Goal: Task Accomplishment & Management: Manage account settings

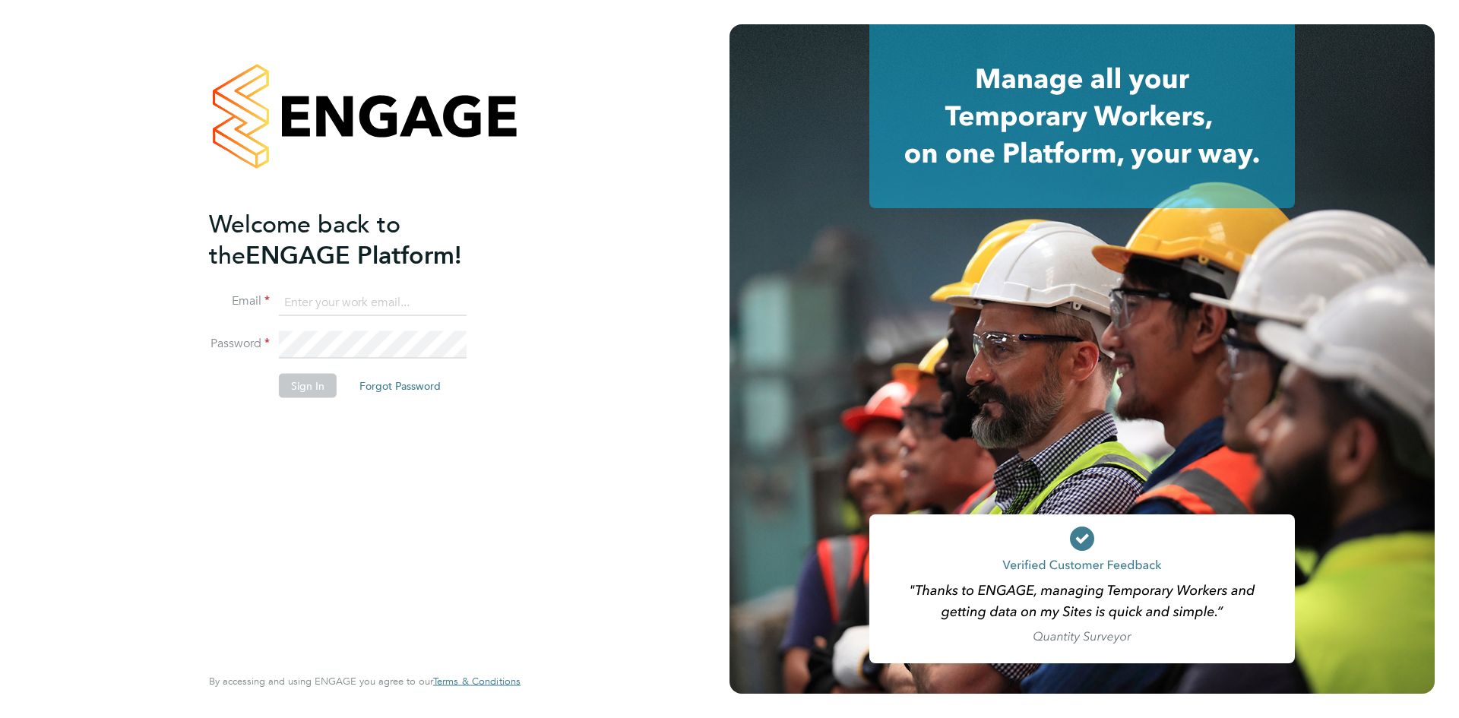
type input "[PERSON_NAME][EMAIL_ADDRESS][DOMAIN_NAME]"
click at [290, 376] on button "Sign In" at bounding box center [308, 385] width 58 height 24
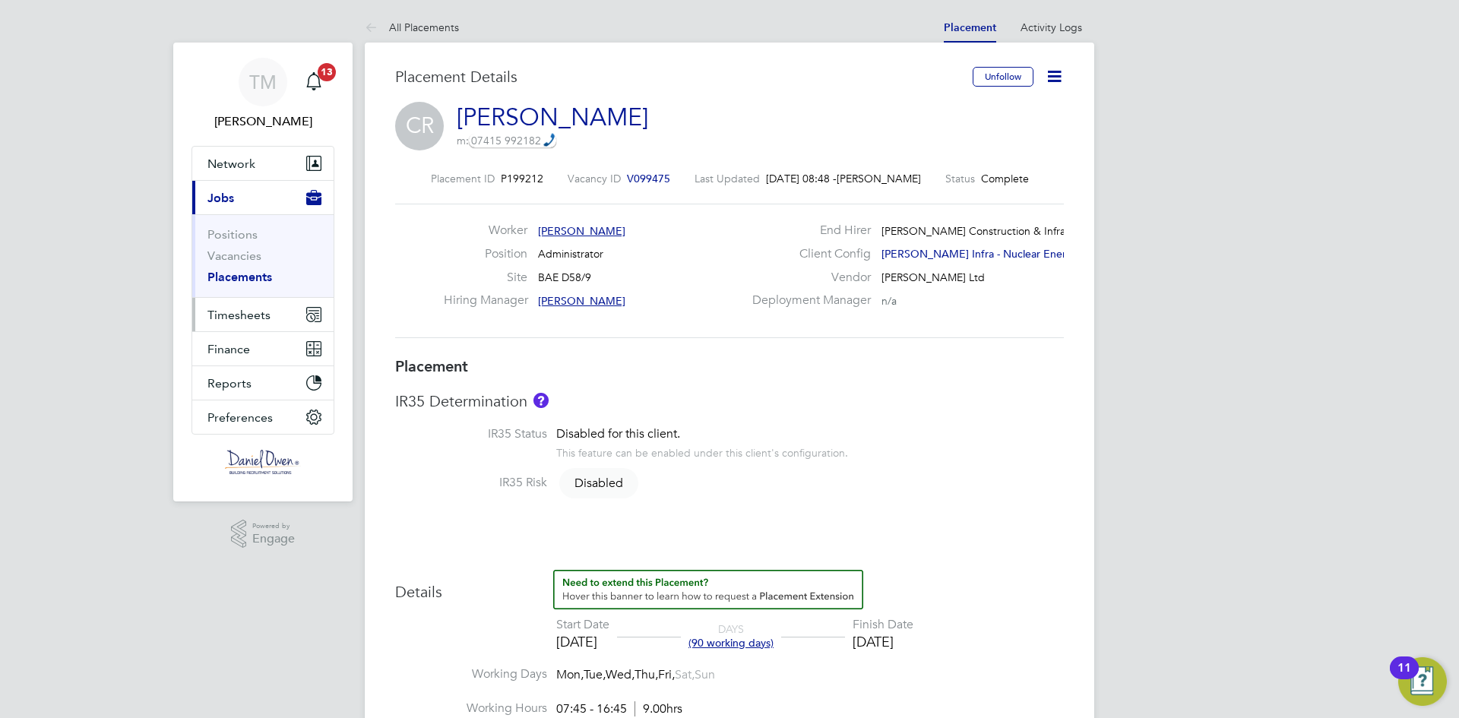
click at [264, 308] on span "Timesheets" at bounding box center [238, 315] width 63 height 14
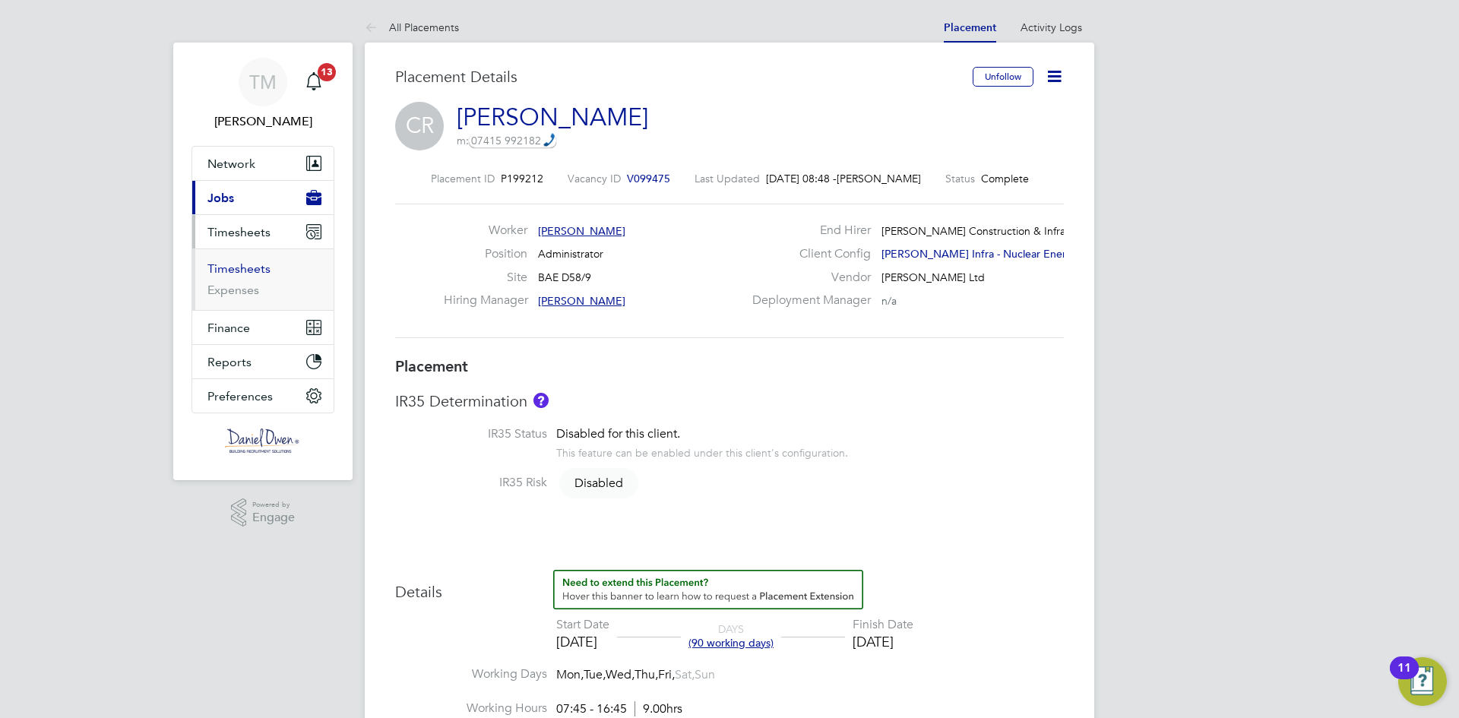
click at [252, 267] on link "Timesheets" at bounding box center [238, 268] width 63 height 14
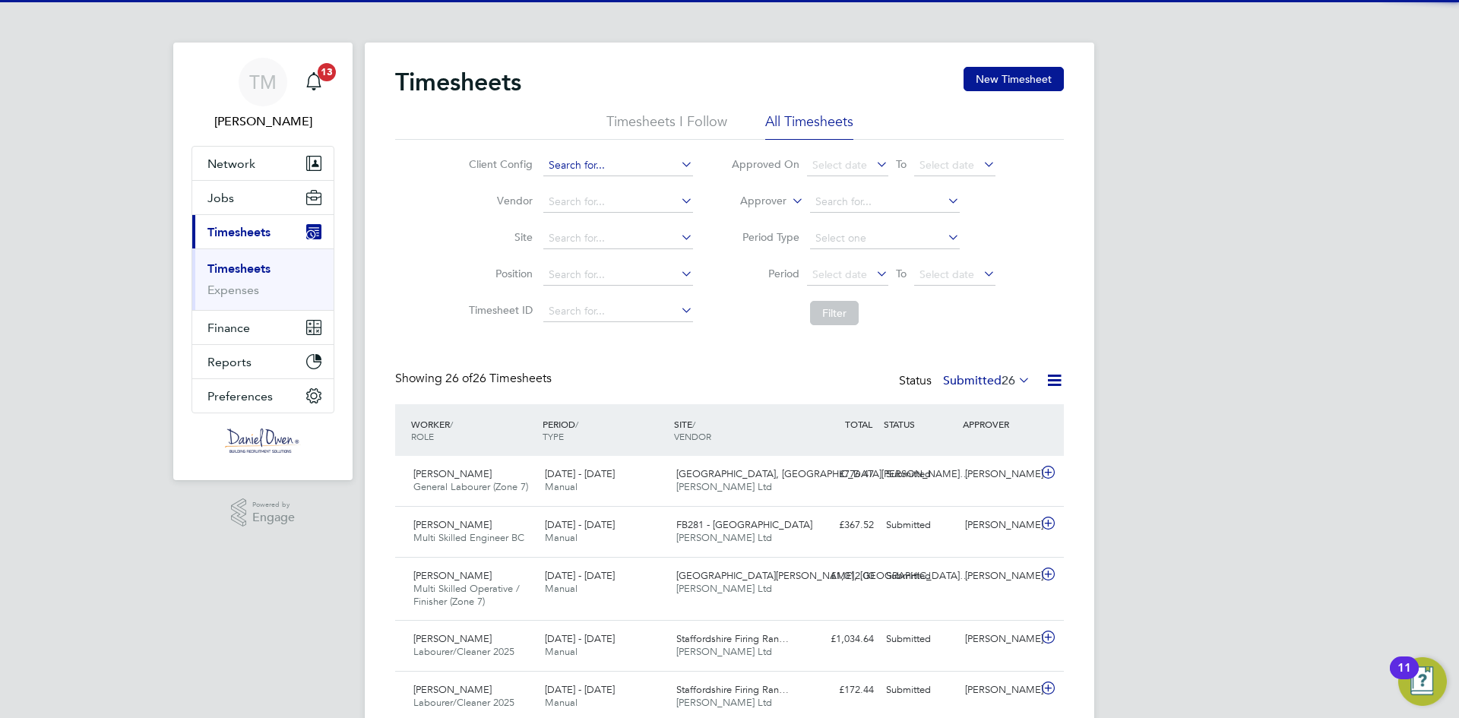
scroll to position [8, 8]
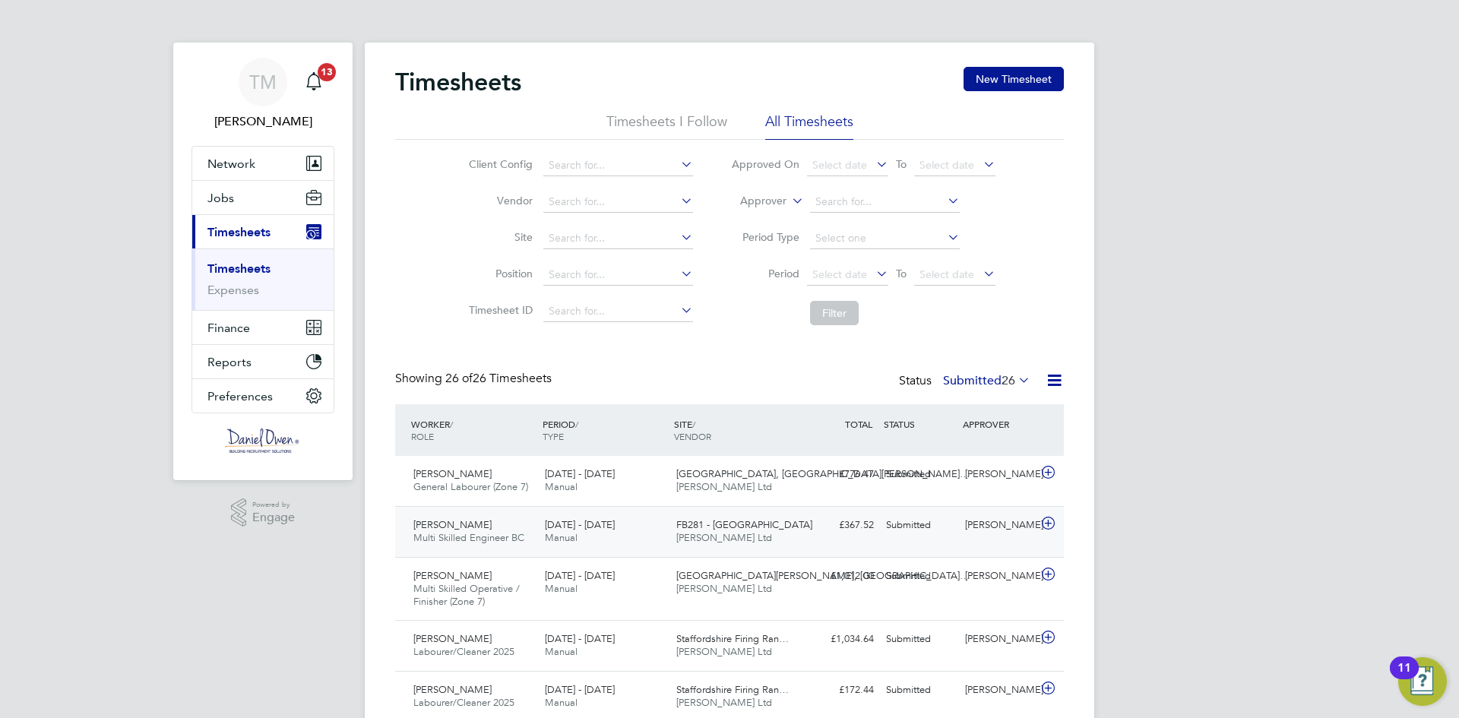
click at [432, 517] on div "Gary Curley Multi Skilled Engineer BC 20 - 26 Sep 2025" at bounding box center [472, 532] width 131 height 38
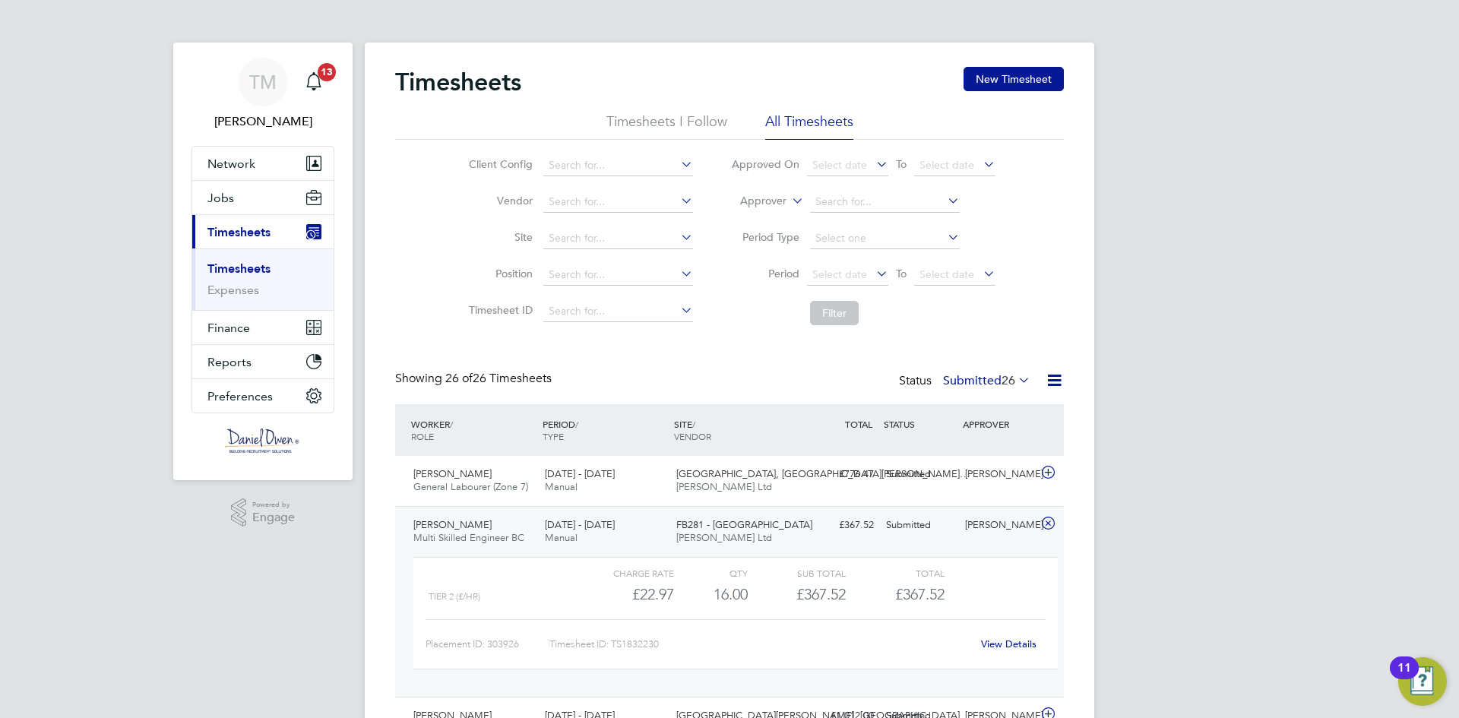
scroll to position [152, 0]
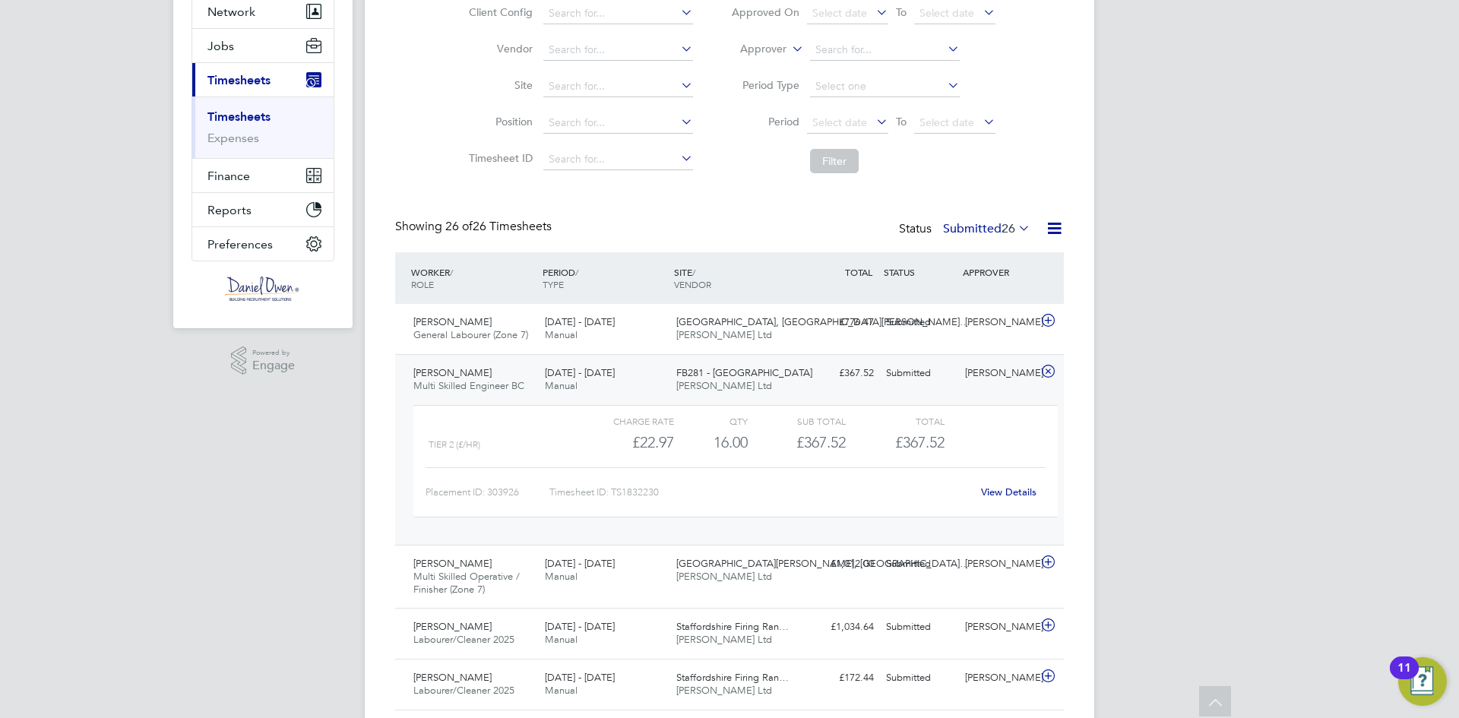
click at [979, 372] on div "[PERSON_NAME]" at bounding box center [998, 373] width 79 height 25
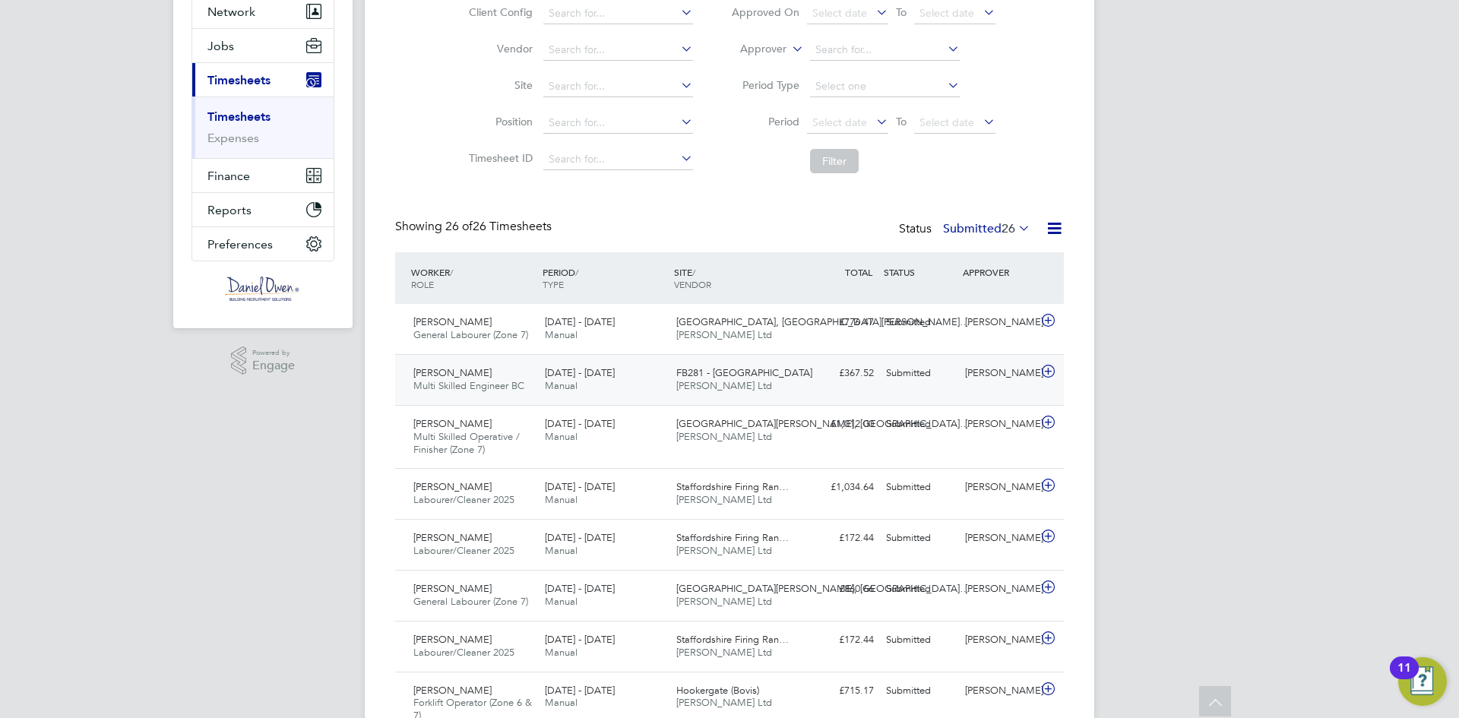
click at [1009, 375] on div "[PERSON_NAME]" at bounding box center [998, 373] width 79 height 25
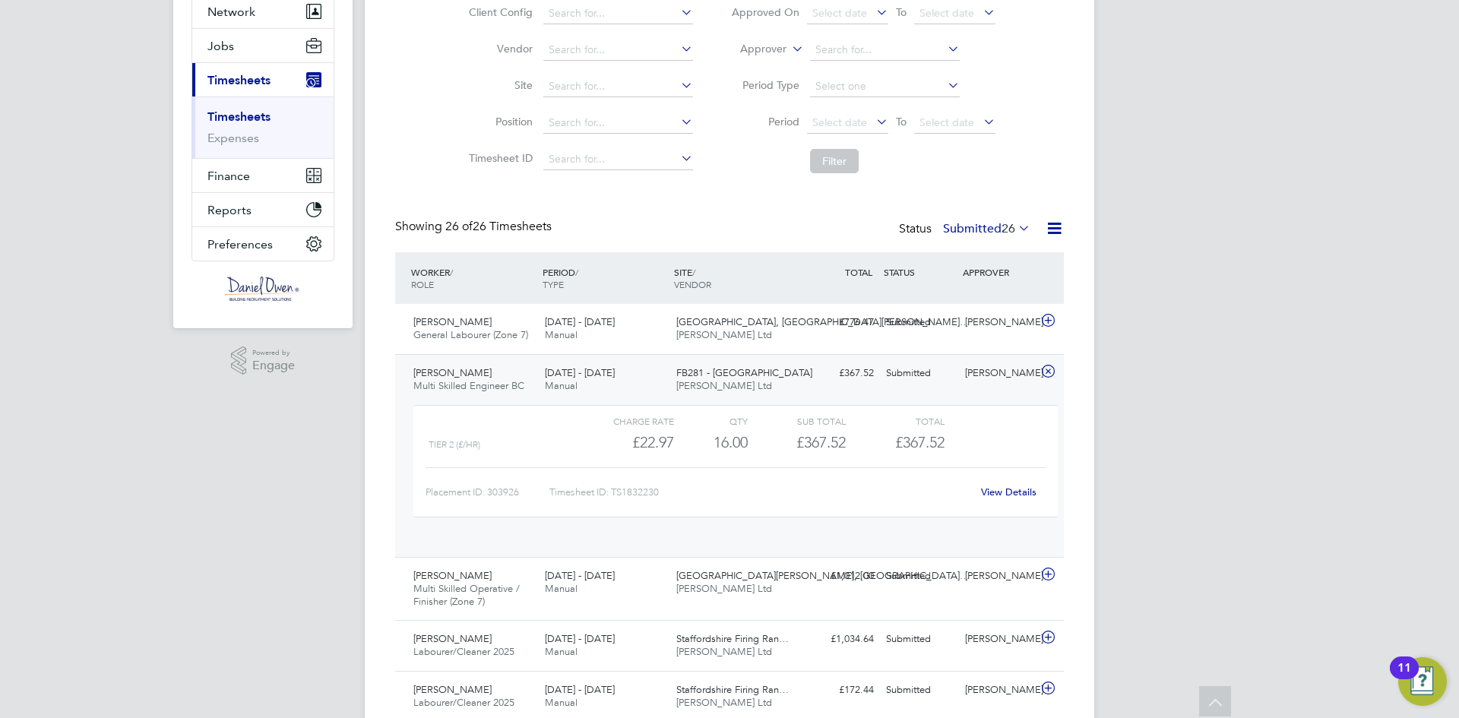
scroll to position [26, 148]
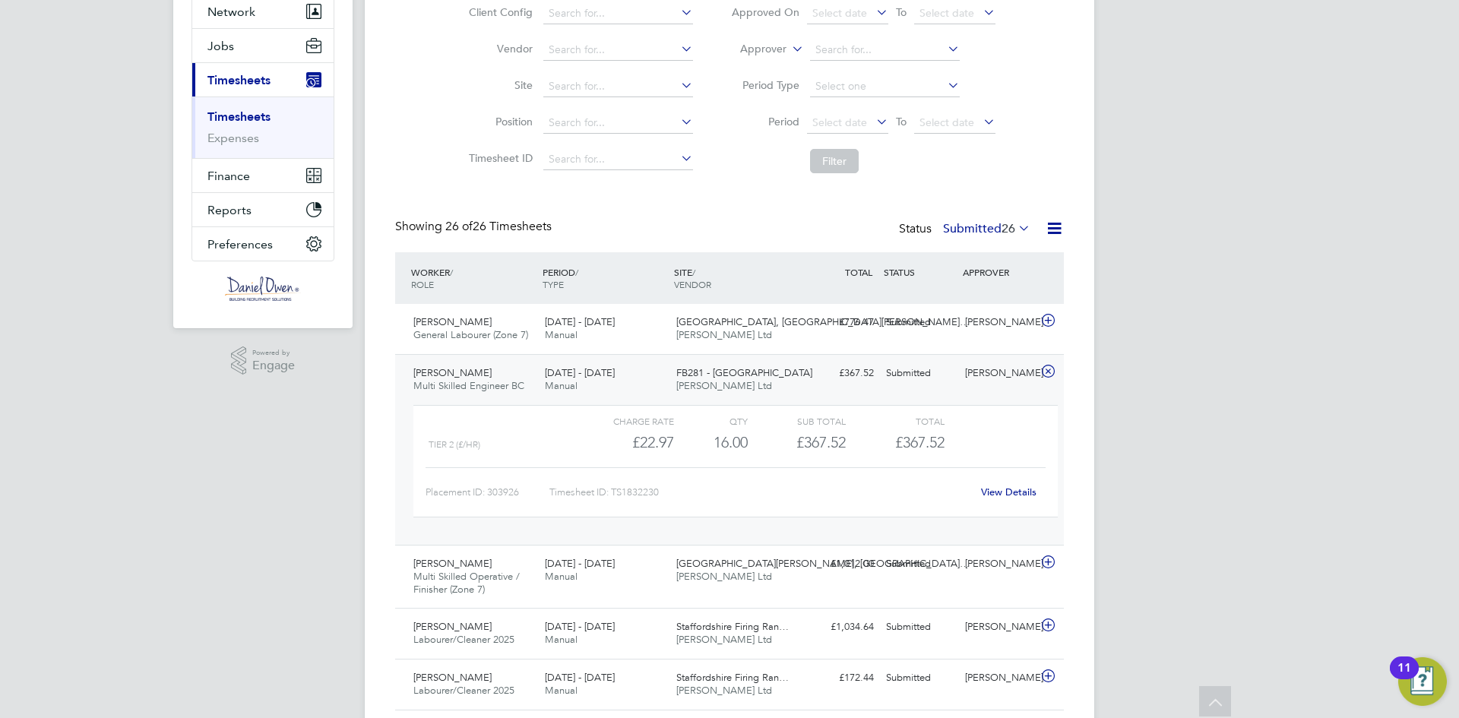
click at [1015, 491] on link "View Details" at bounding box center [1008, 492] width 55 height 13
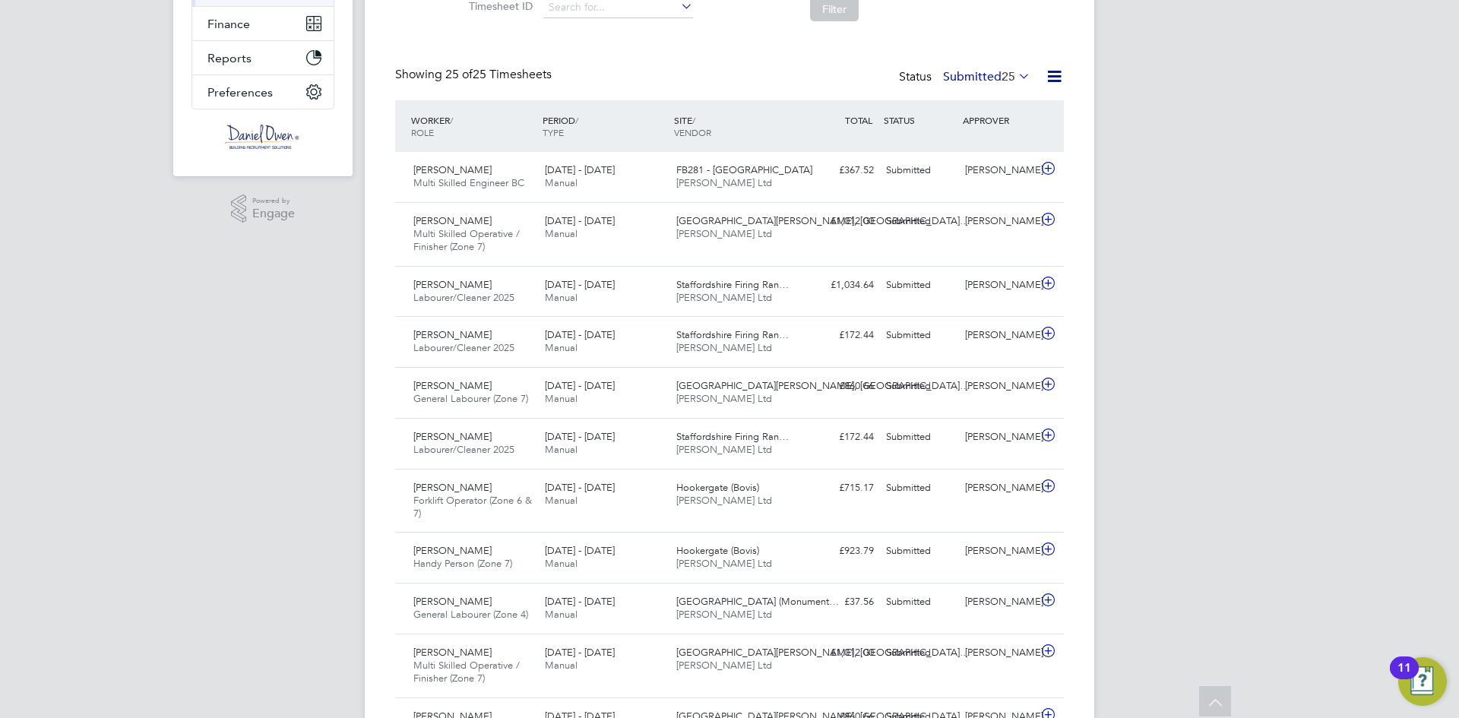
scroll to position [380, 0]
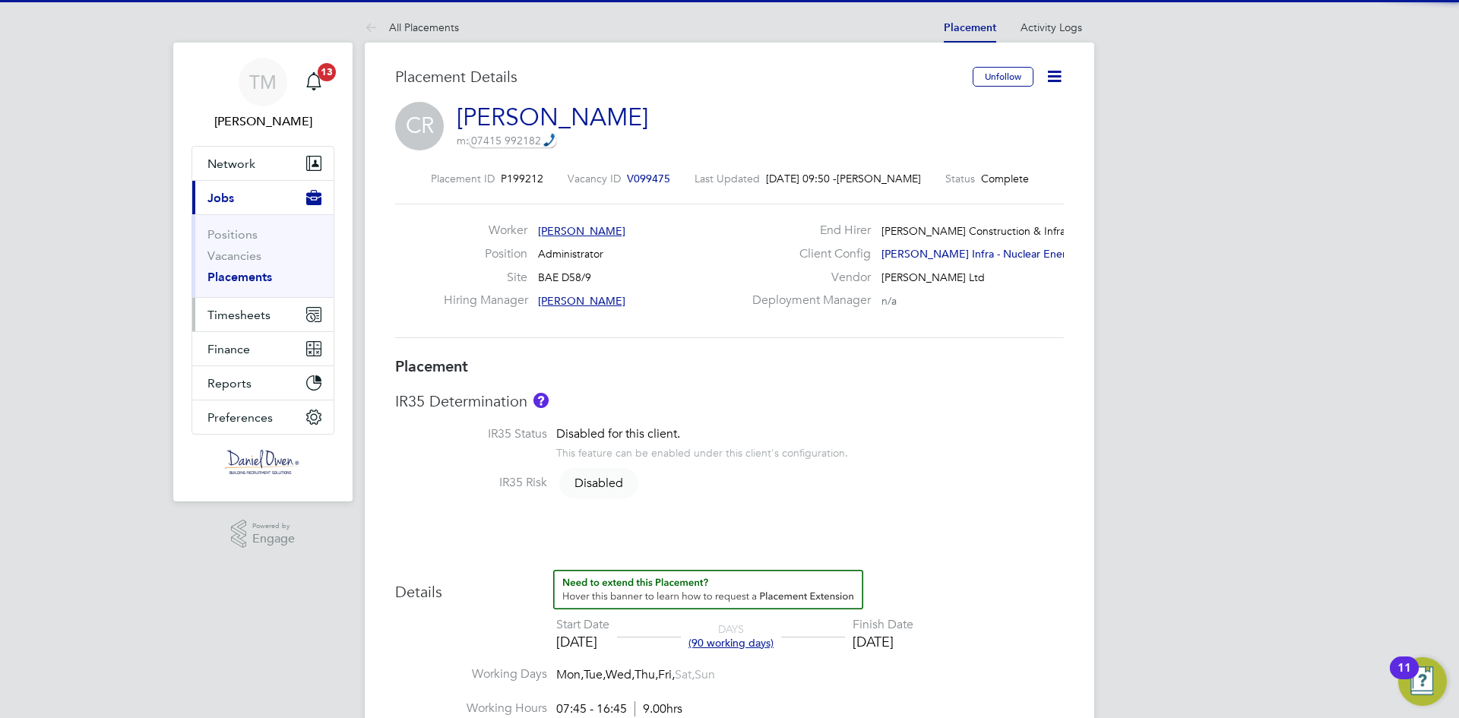
click at [250, 312] on span "Timesheets" at bounding box center [238, 315] width 63 height 14
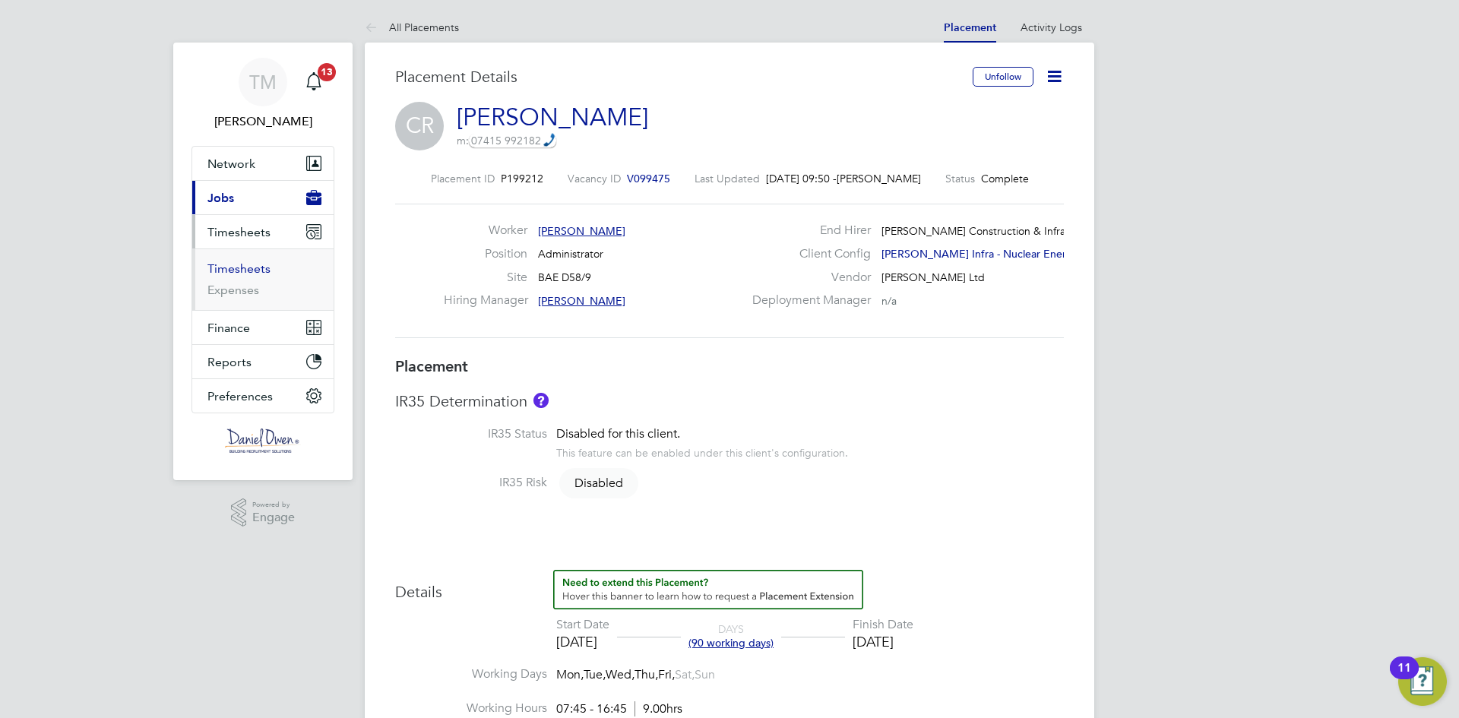
click at [259, 272] on link "Timesheets" at bounding box center [238, 268] width 63 height 14
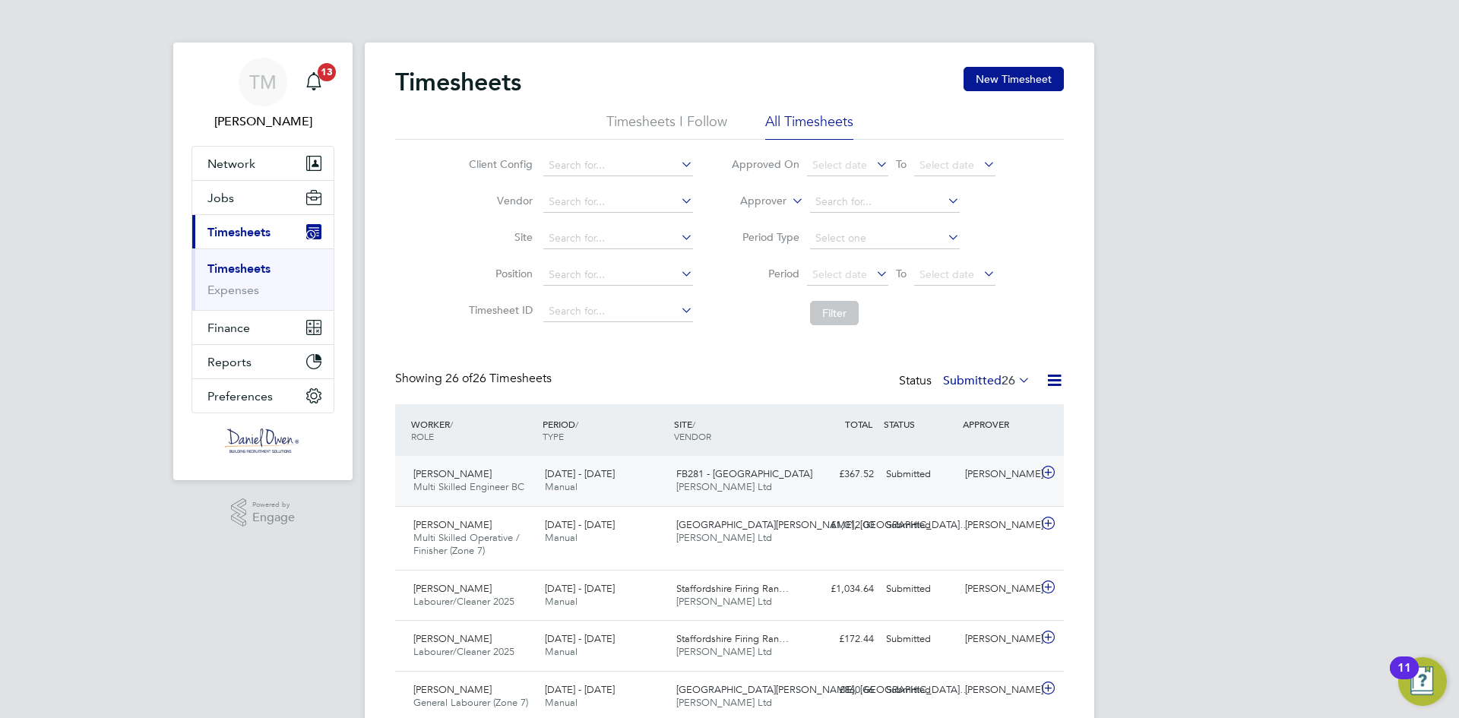
click at [432, 469] on span "[PERSON_NAME]" at bounding box center [452, 473] width 78 height 13
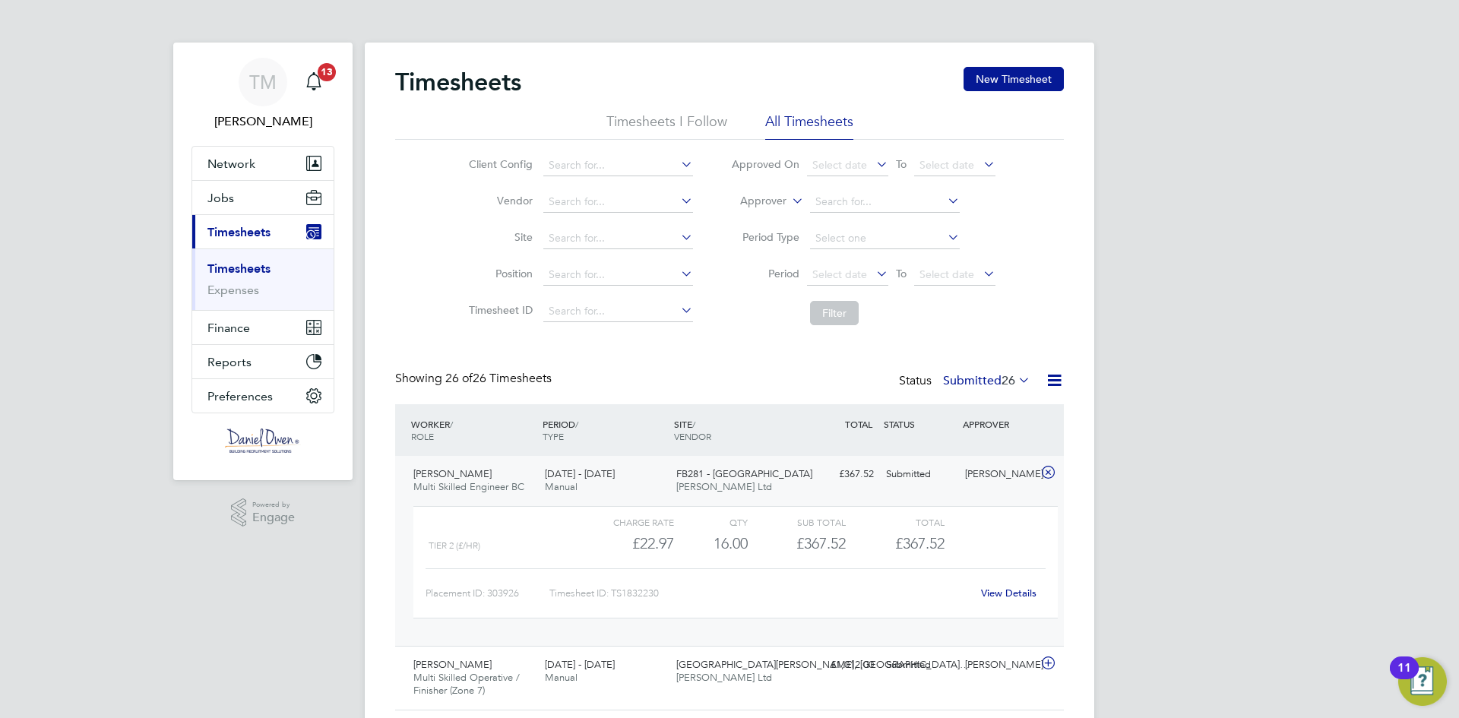
click at [1002, 590] on link "View Details" at bounding box center [1008, 593] width 55 height 13
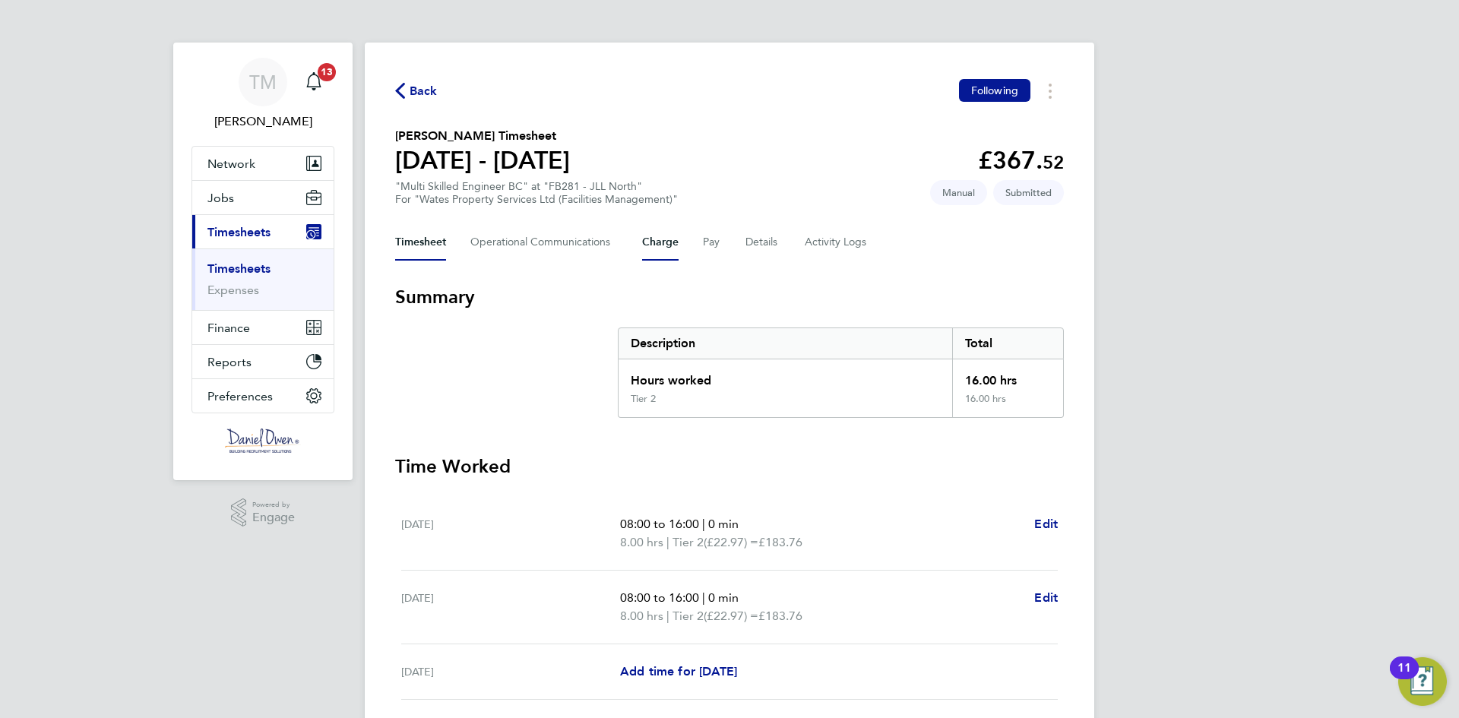
click at [659, 242] on button "Charge" at bounding box center [660, 242] width 36 height 36
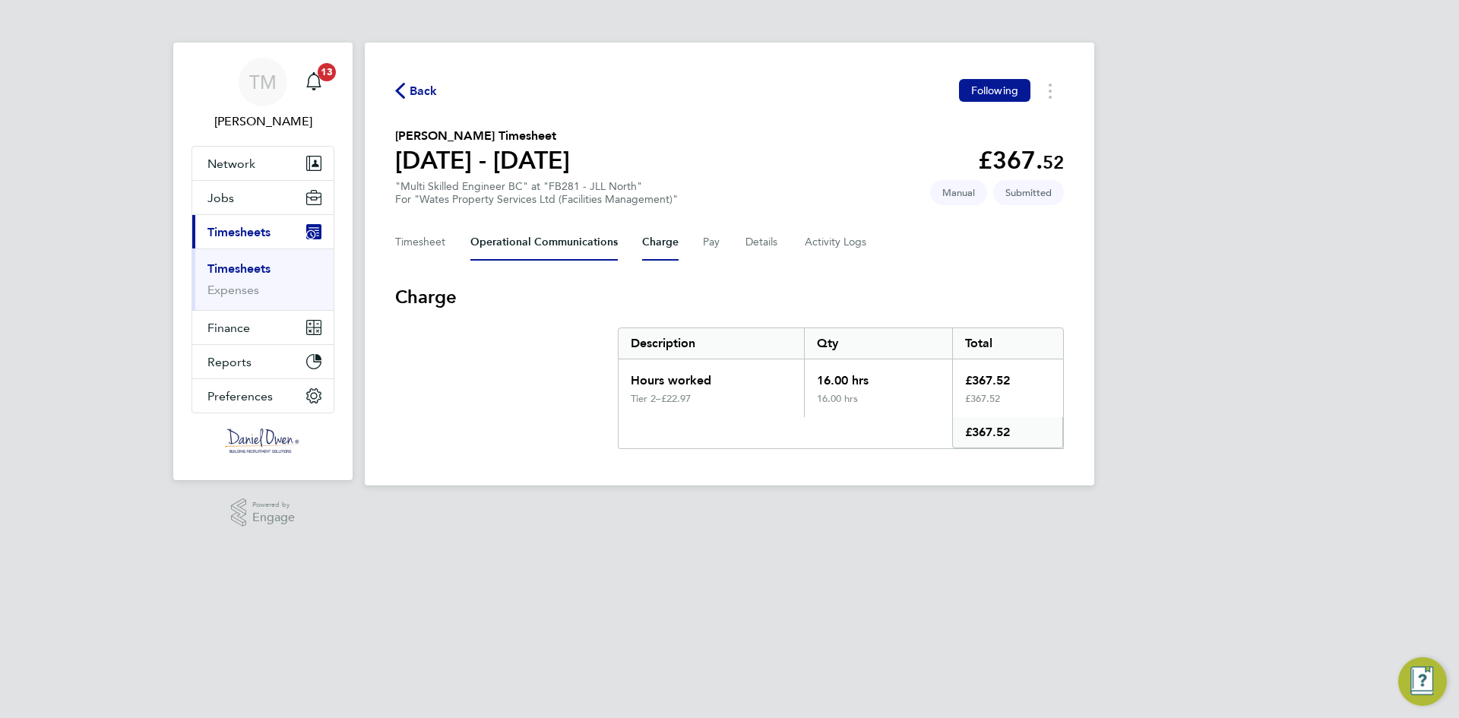
click at [571, 248] on Communications-tab "Operational Communications" at bounding box center [543, 242] width 147 height 36
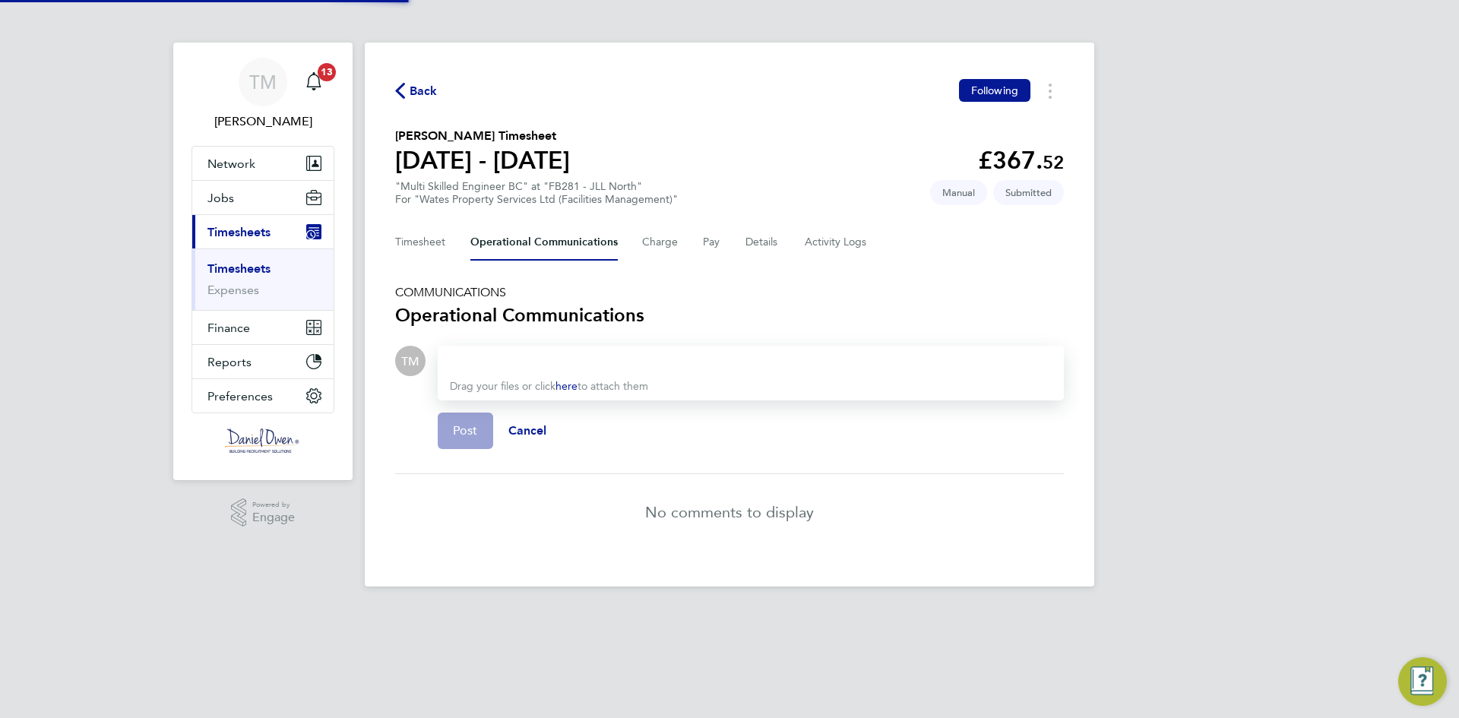
click at [719, 242] on div "Timesheet Operational Communications Charge Pay Details Activity Logs" at bounding box center [729, 242] width 669 height 36
drag, startPoint x: 753, startPoint y: 242, endPoint x: 762, endPoint y: 243, distance: 9.2
click at [754, 242] on button "Details" at bounding box center [762, 242] width 35 height 36
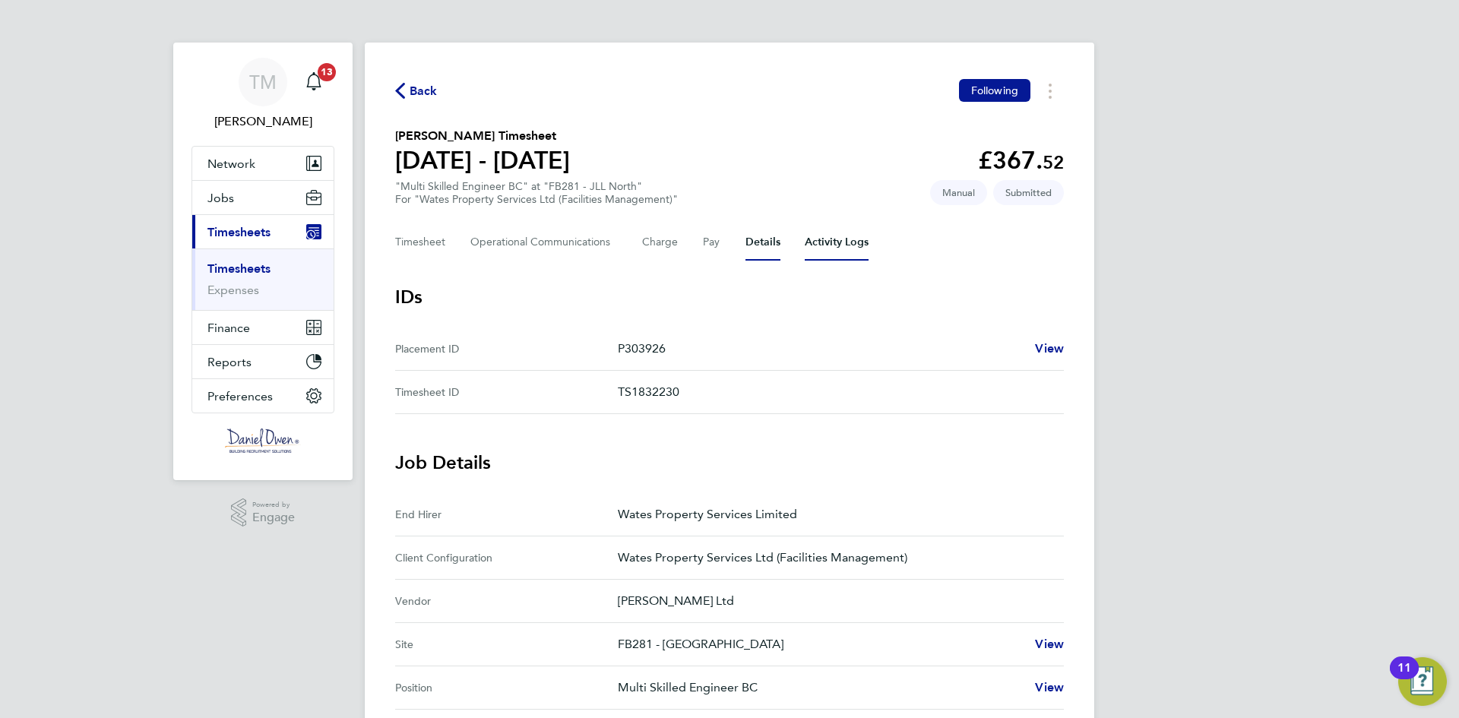
click at [821, 242] on Logs-tab "Activity Logs" at bounding box center [837, 242] width 64 height 36
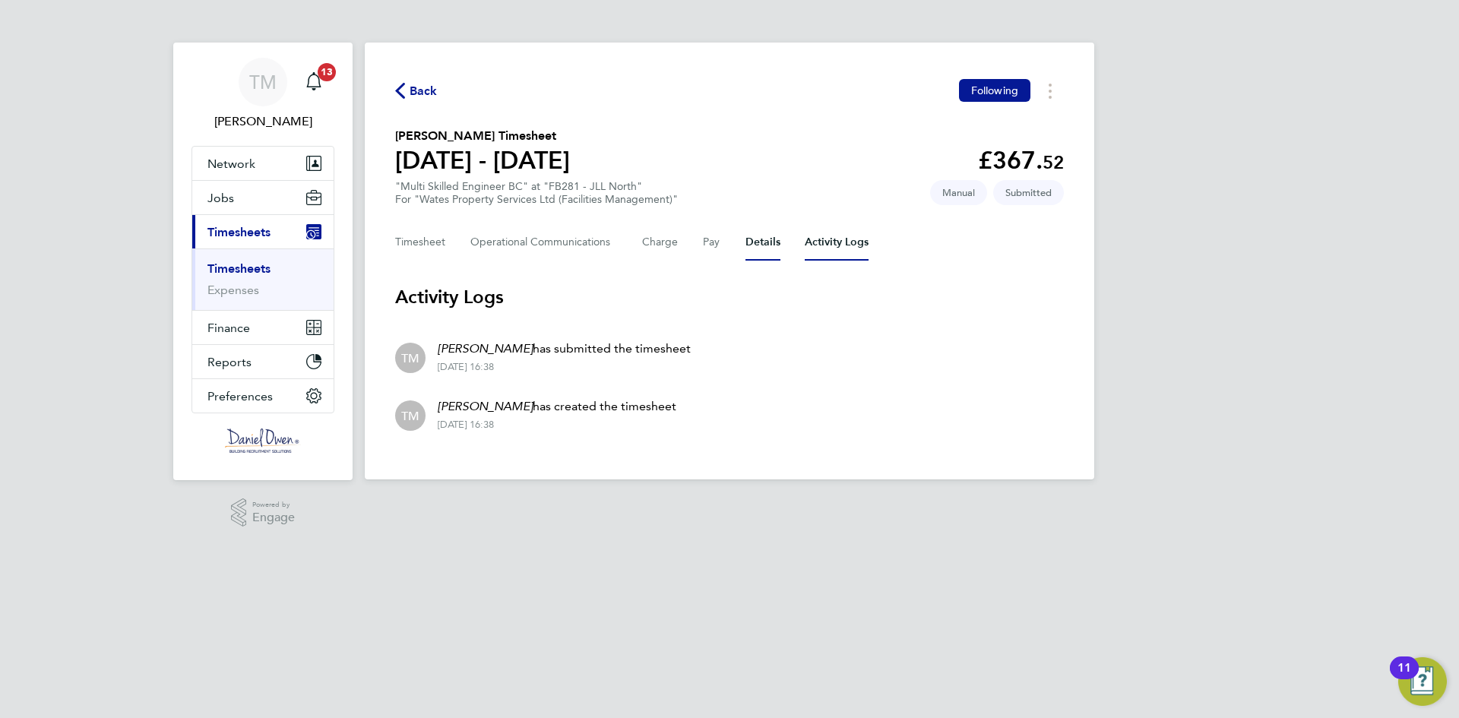
click at [774, 245] on button "Details" at bounding box center [762, 242] width 35 height 36
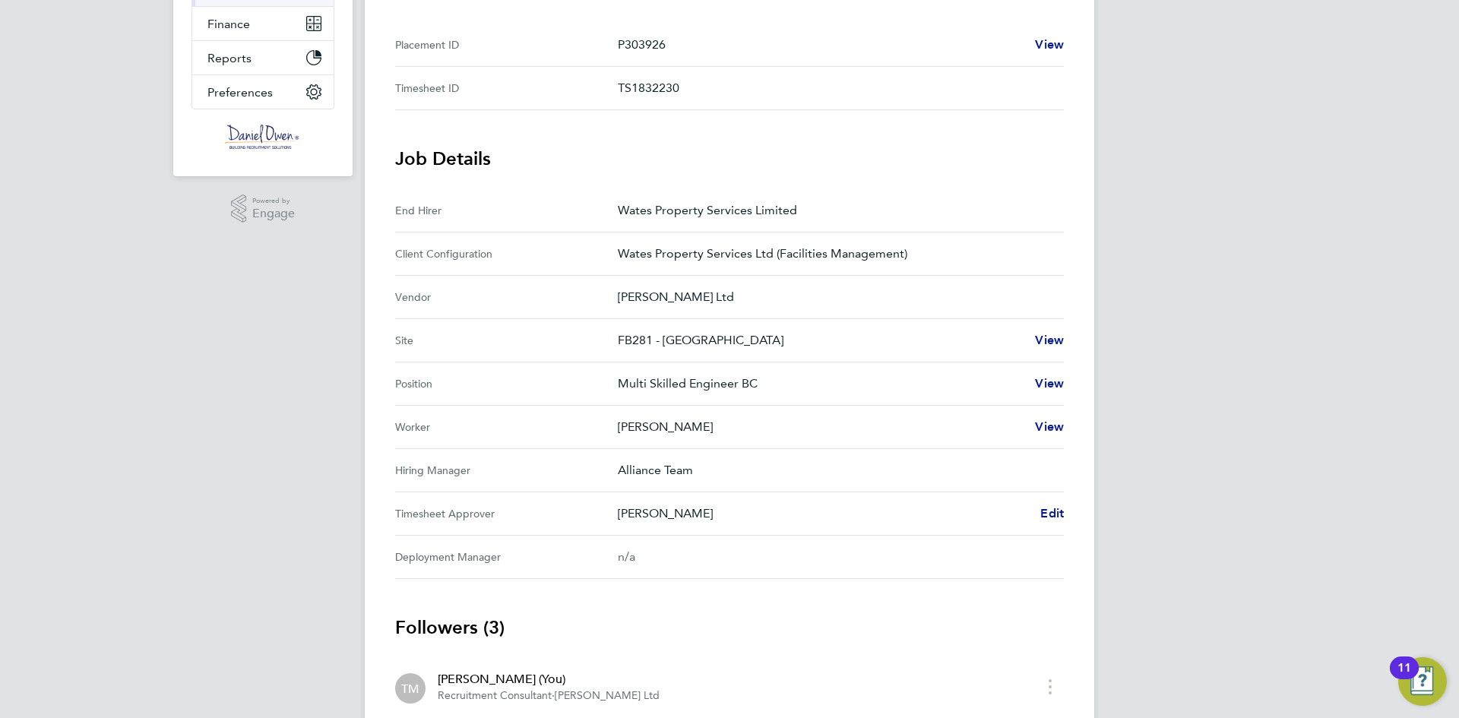
scroll to position [521, 0]
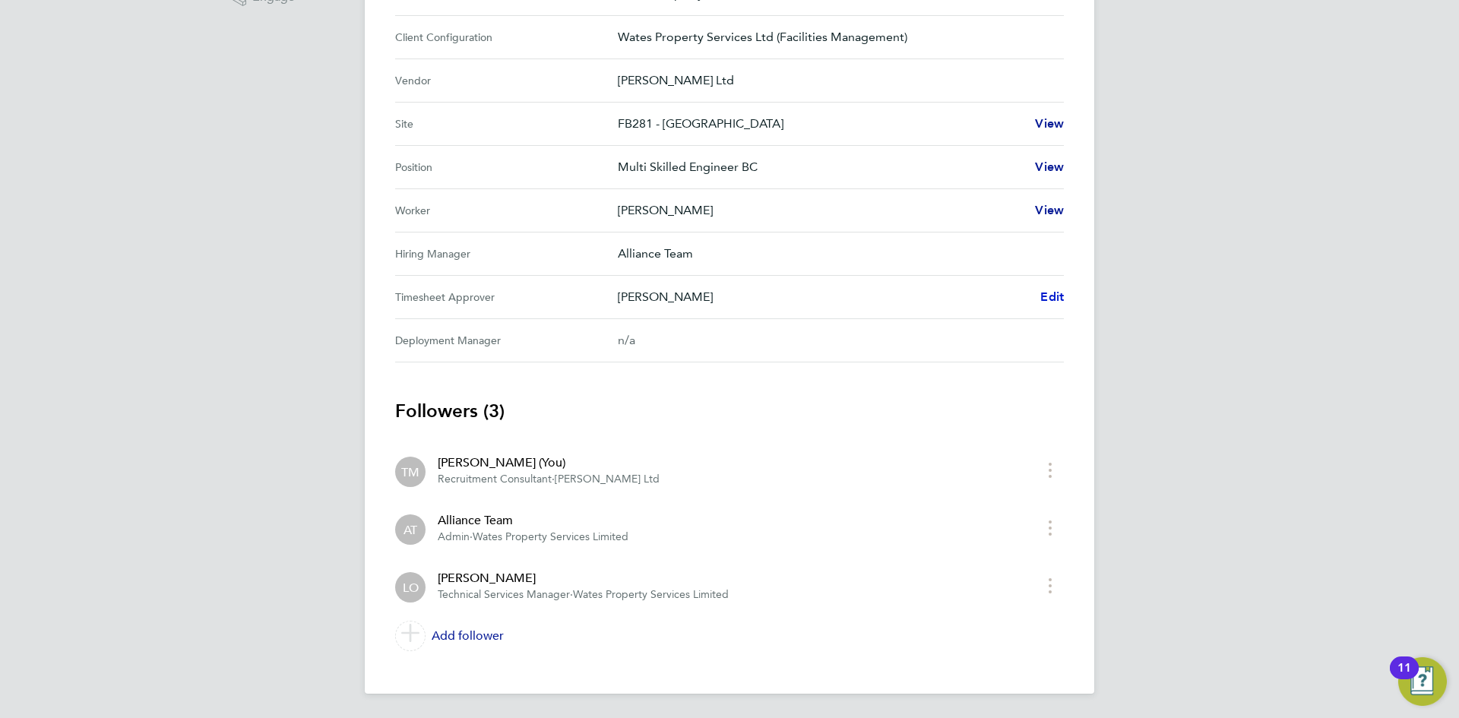
click at [1052, 294] on span "Edit" at bounding box center [1052, 297] width 24 height 14
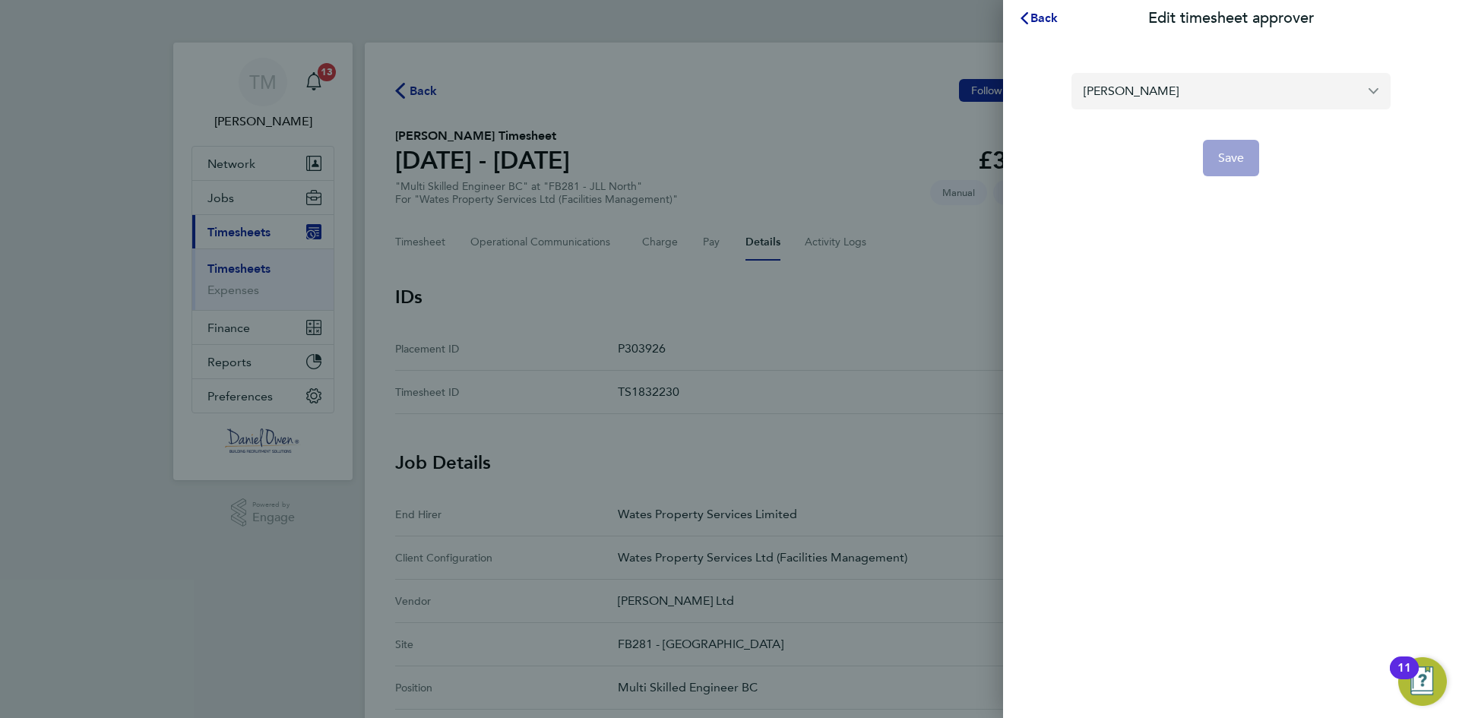
click at [1116, 93] on input "Lee O'brien" at bounding box center [1231, 91] width 319 height 36
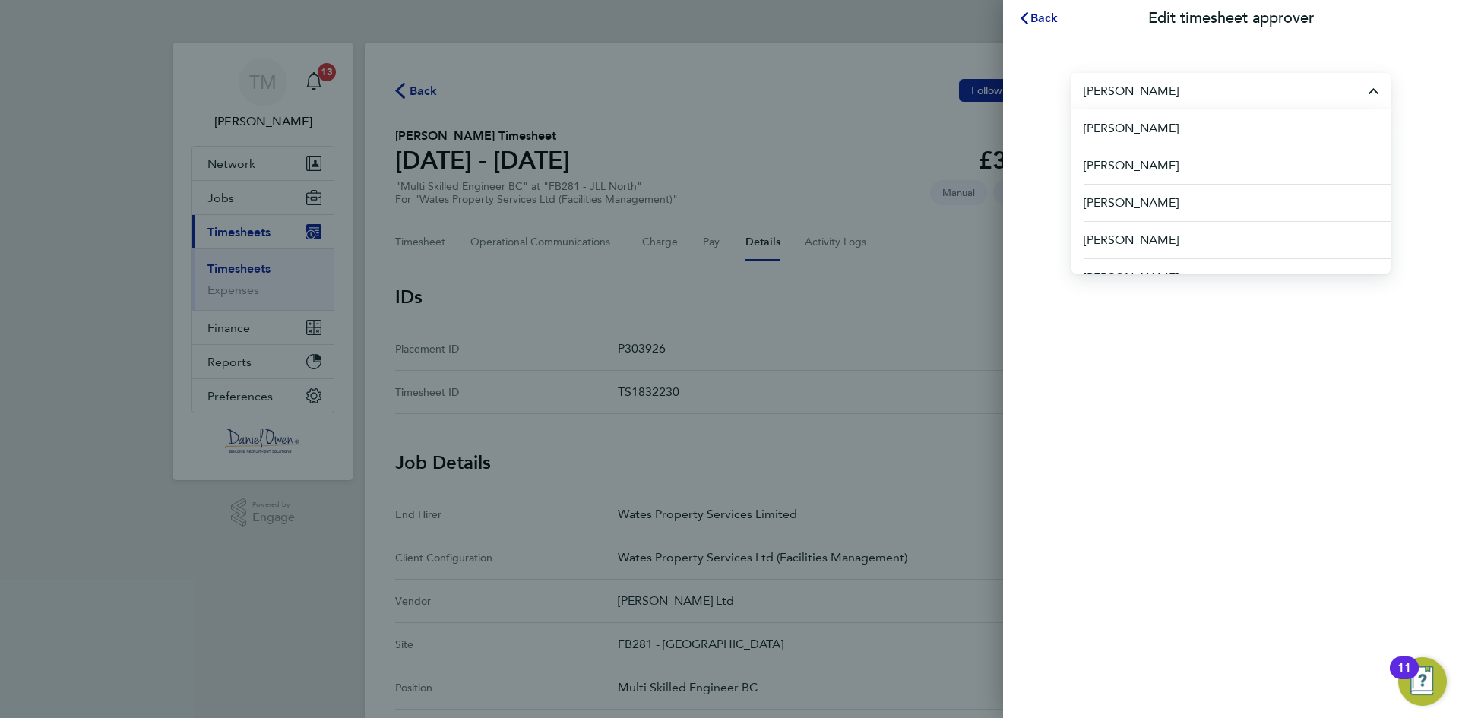
drag, startPoint x: 1053, startPoint y: 457, endPoint x: 1057, endPoint y: 451, distance: 7.8
click at [1053, 457] on div "Back Edit timesheet approver Lee O'brien Adam Elwell Adam Thomas Adebimpe Marcu…" at bounding box center [1231, 359] width 456 height 718
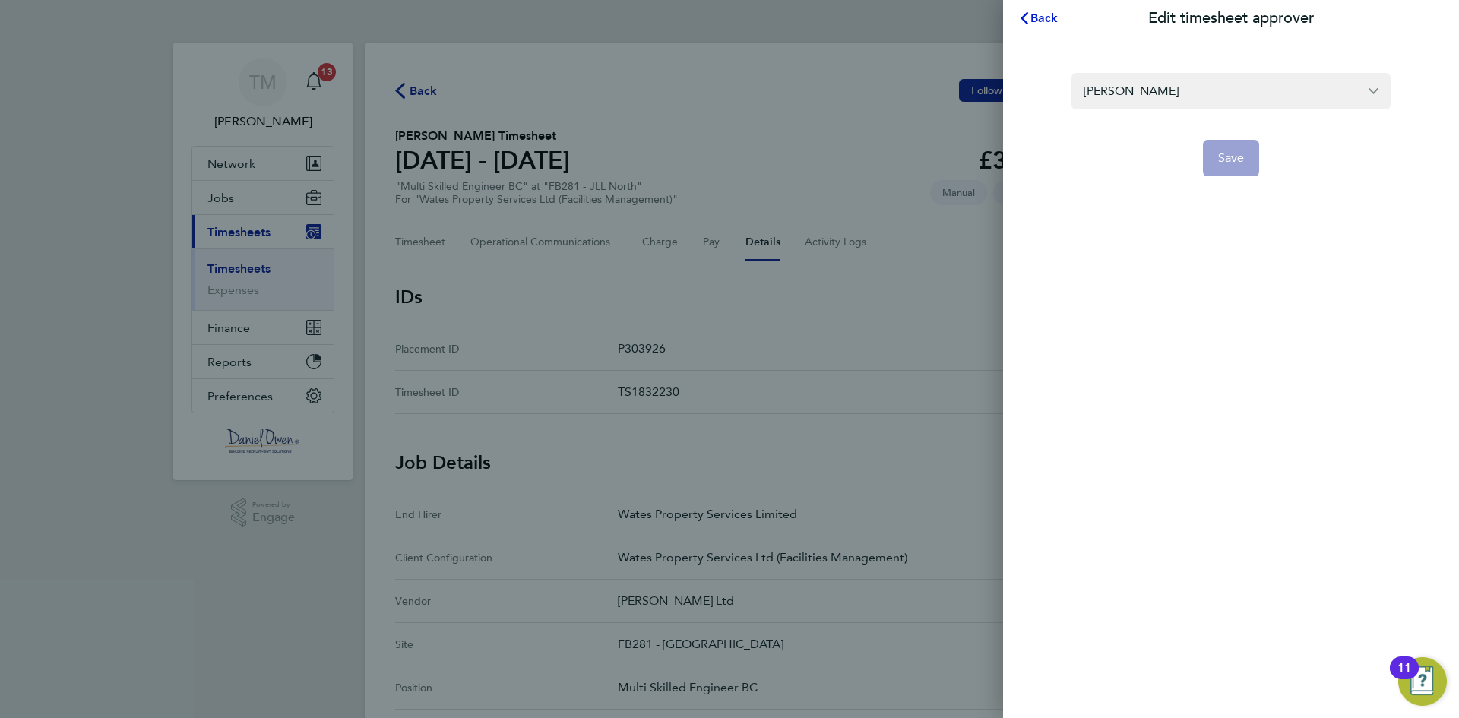
click at [1025, 24] on button "Back" at bounding box center [1038, 18] width 71 height 30
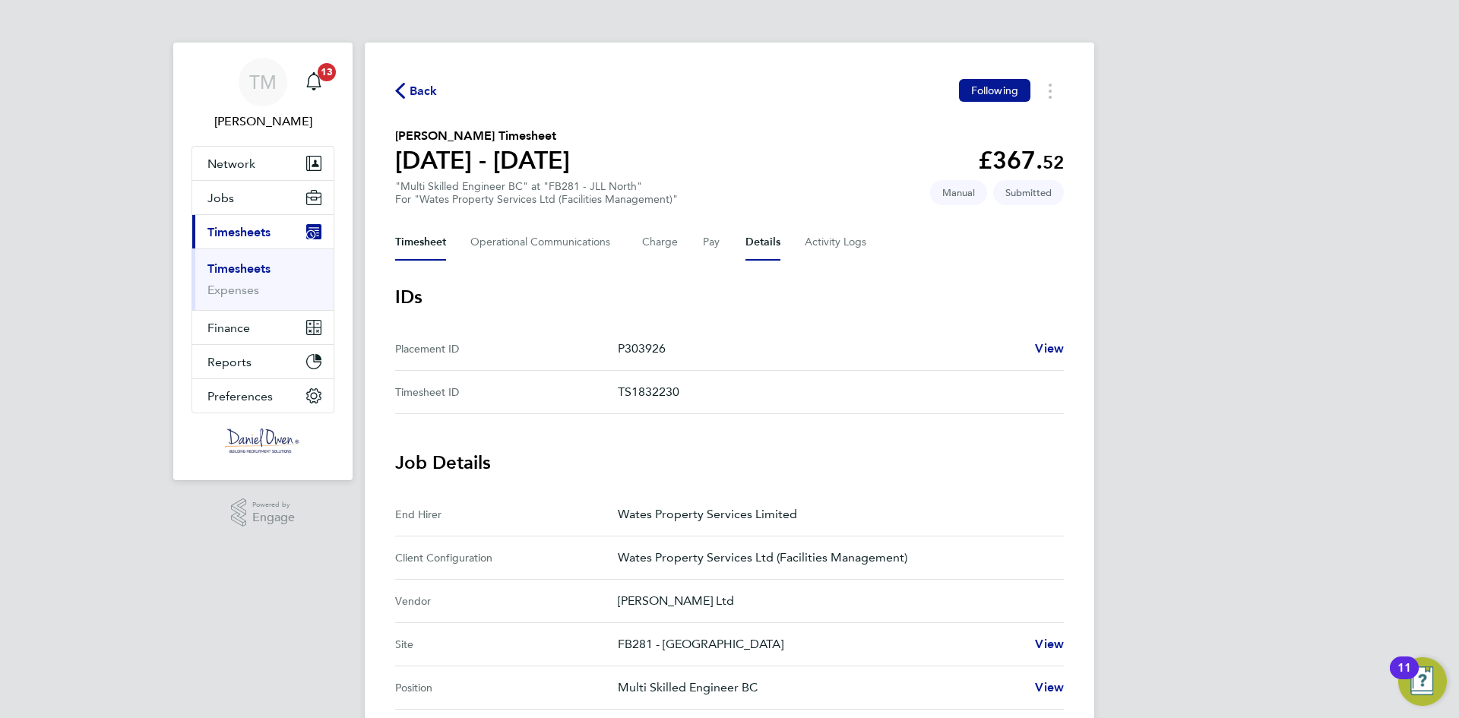
click at [407, 243] on button "Timesheet" at bounding box center [420, 242] width 51 height 36
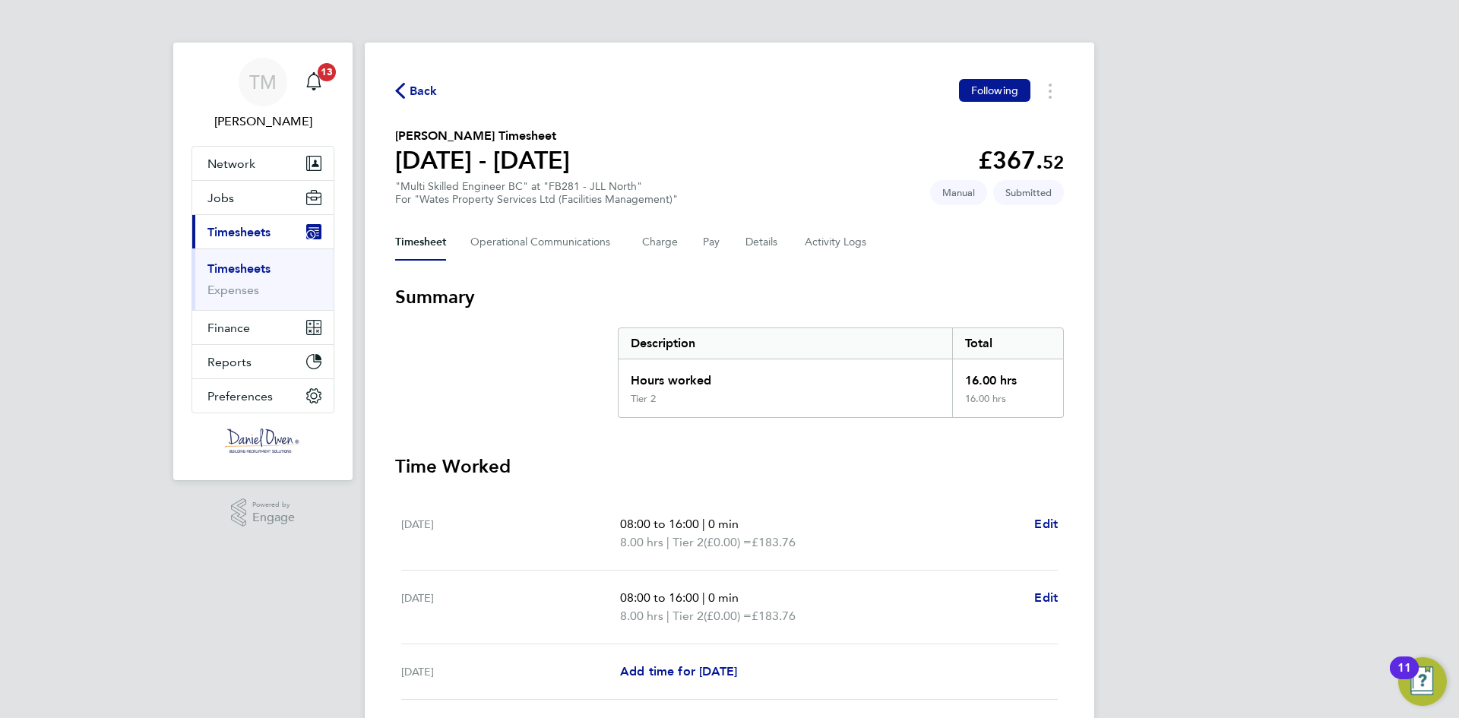
scroll to position [76, 0]
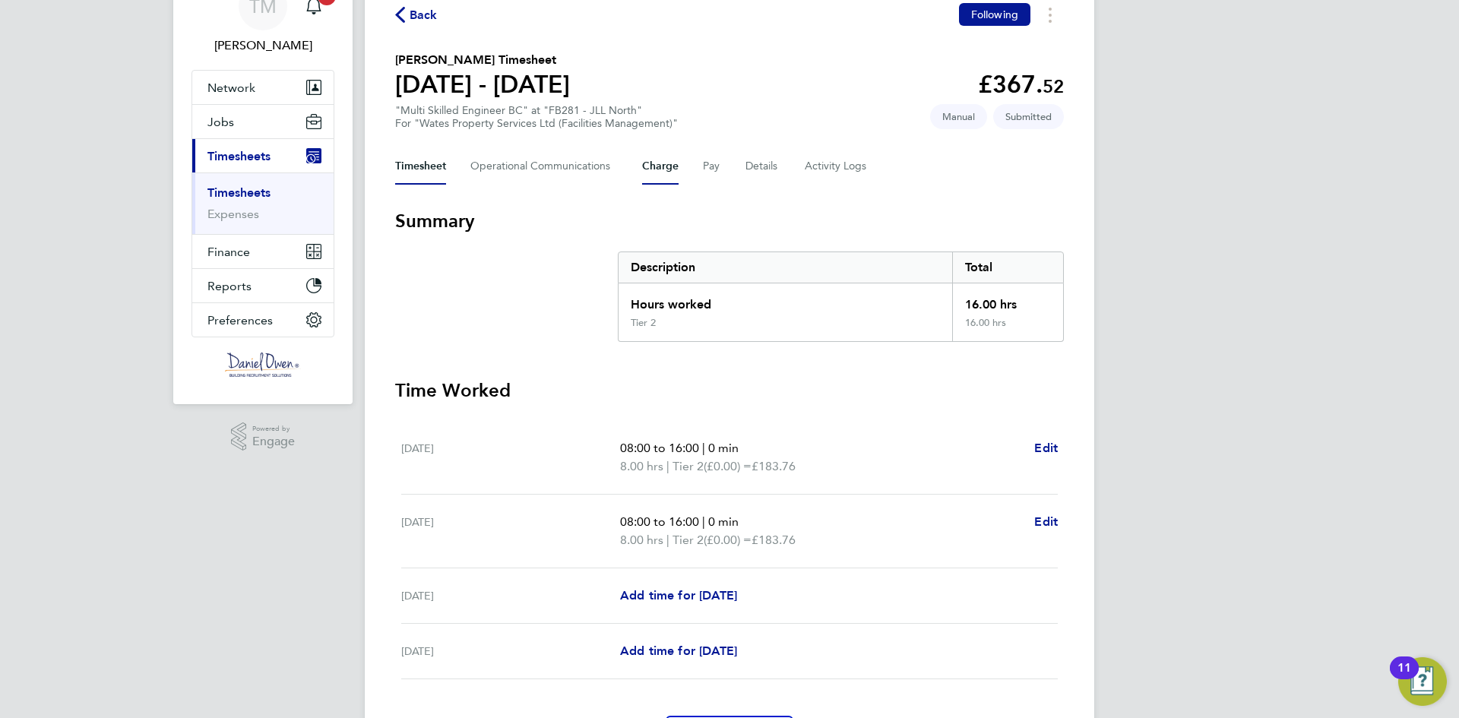
click at [652, 164] on button "Charge" at bounding box center [660, 166] width 36 height 36
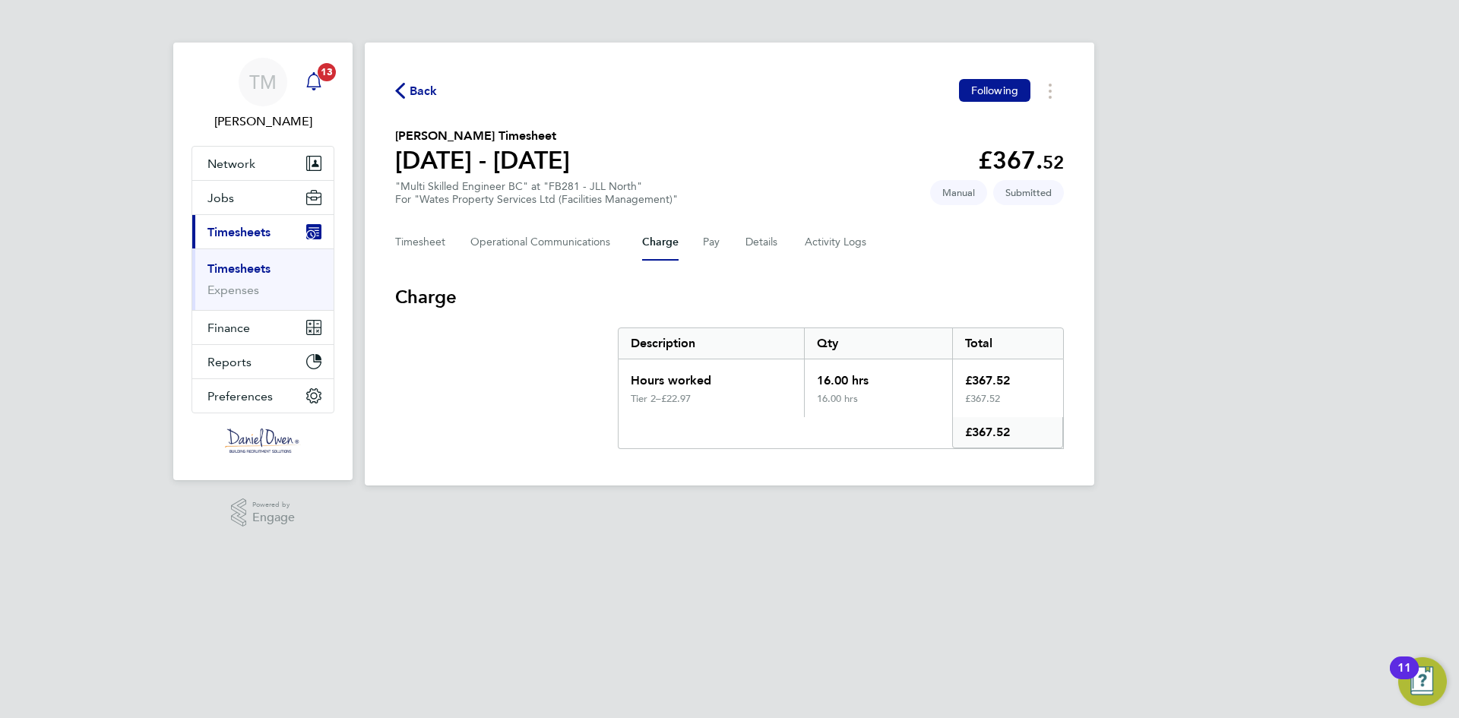
click at [324, 87] on div "Main navigation" at bounding box center [314, 82] width 30 height 30
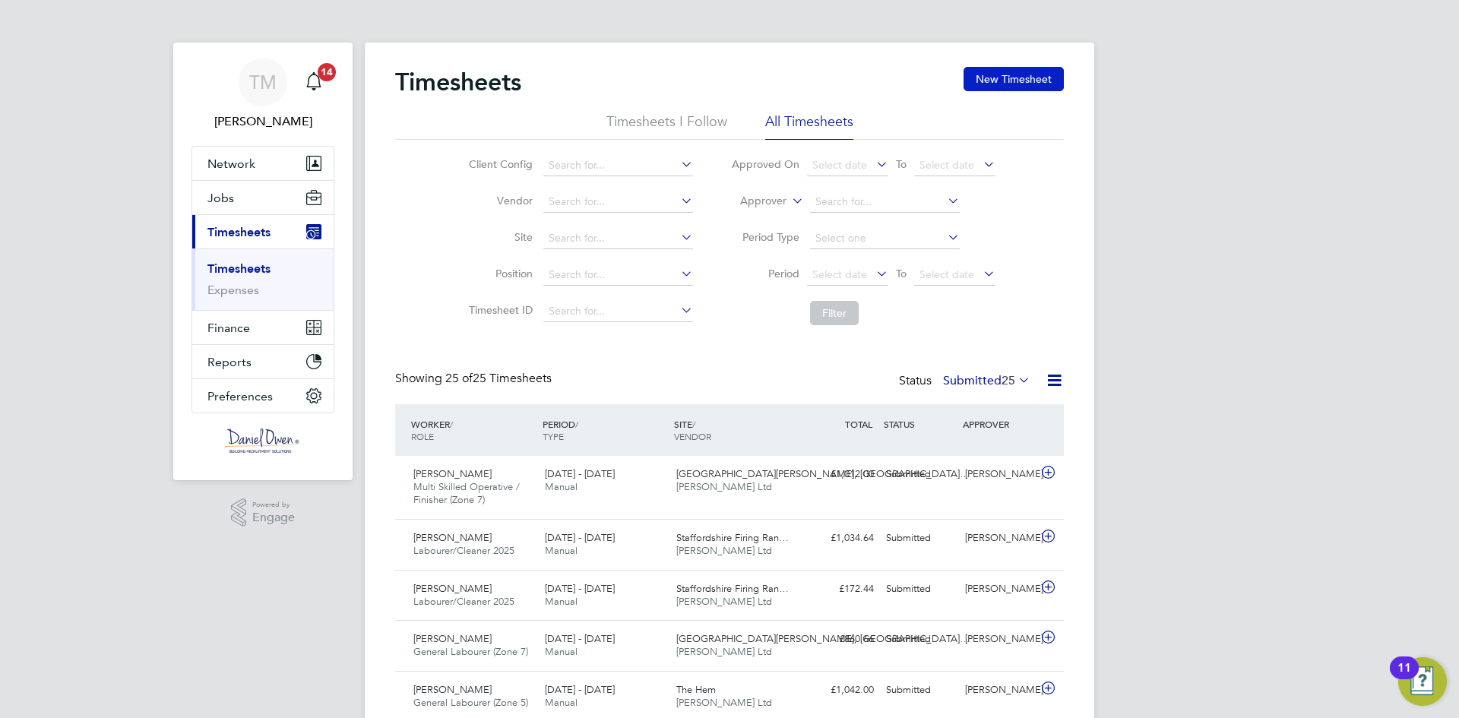
click at [1018, 87] on button "New Timesheet" at bounding box center [1014, 79] width 100 height 24
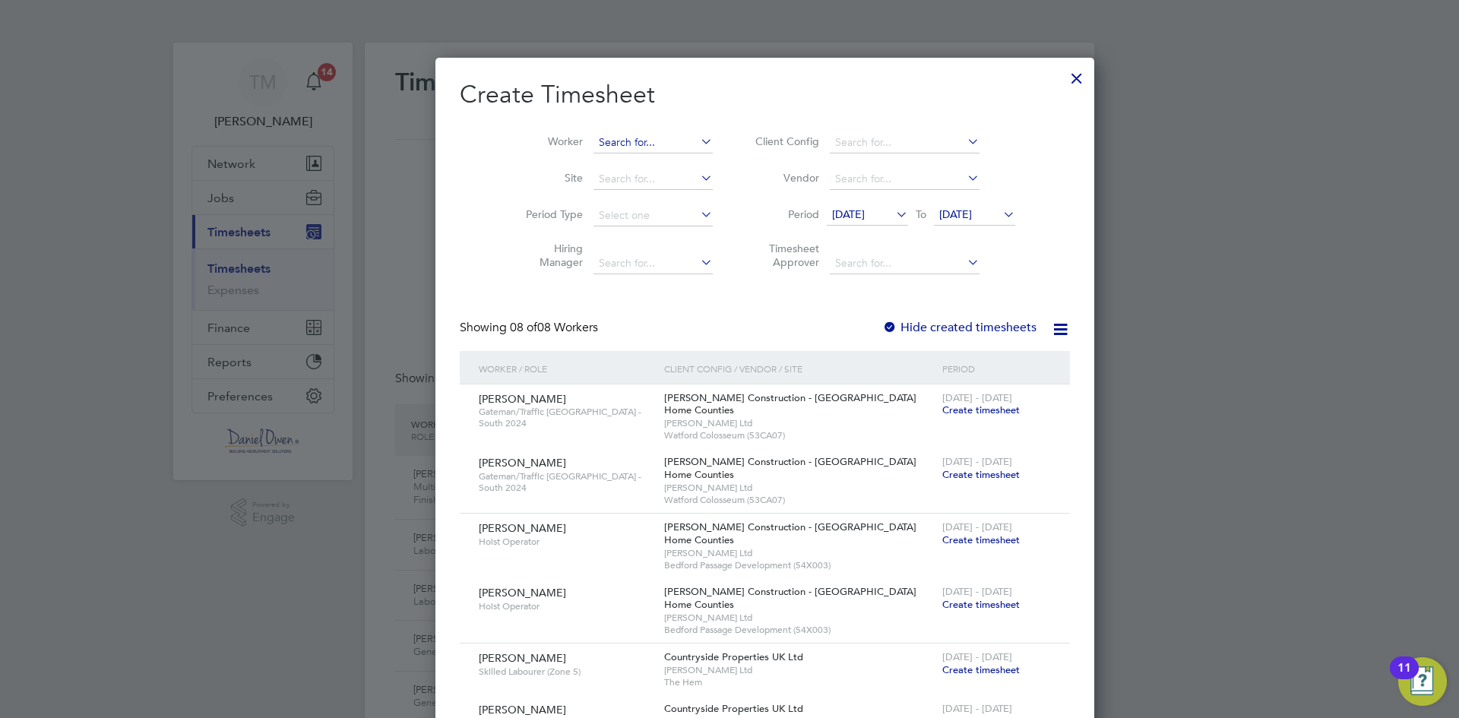
click at [608, 146] on input at bounding box center [653, 142] width 119 height 21
click at [626, 169] on li "[PERSON_NAME] [PERSON_NAME]" at bounding box center [624, 163] width 135 height 21
type input "[PERSON_NAME]"
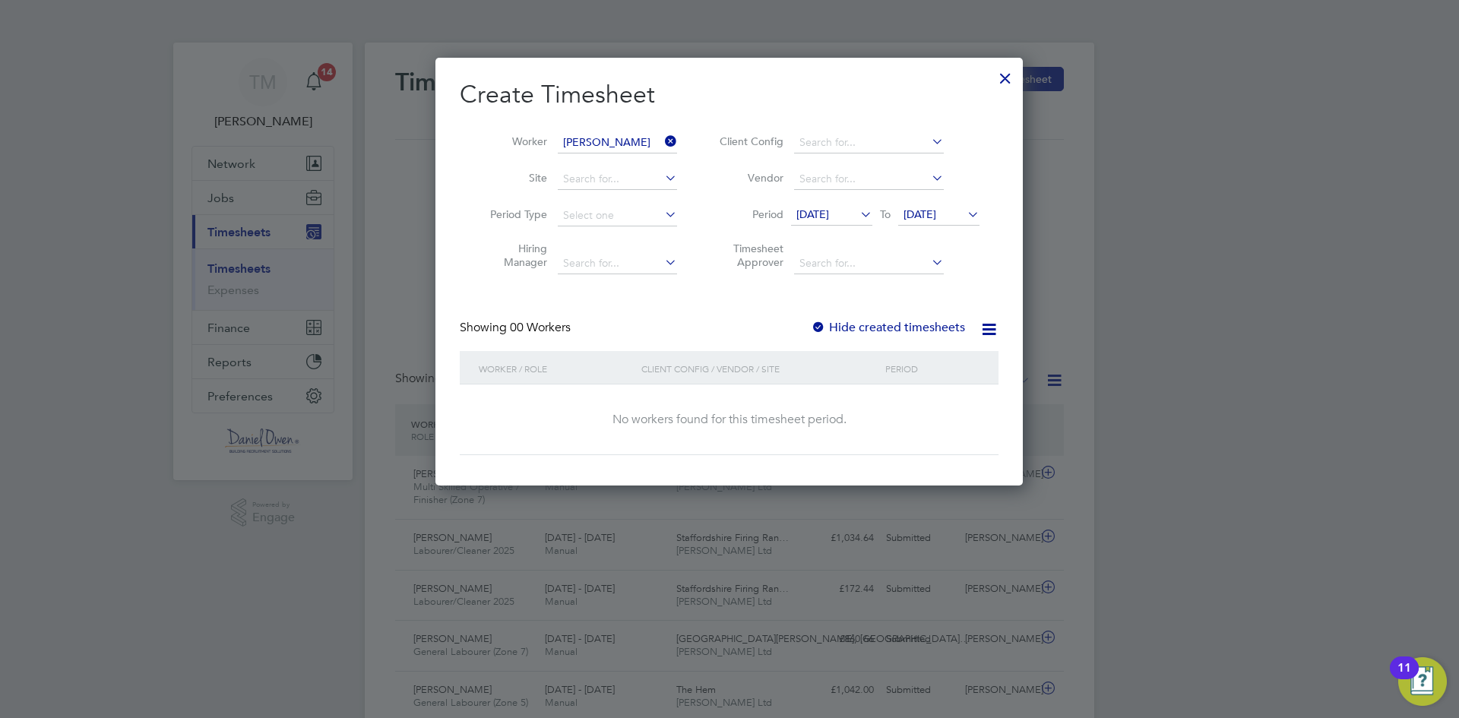
click at [829, 215] on span "[DATE]" at bounding box center [812, 214] width 33 height 14
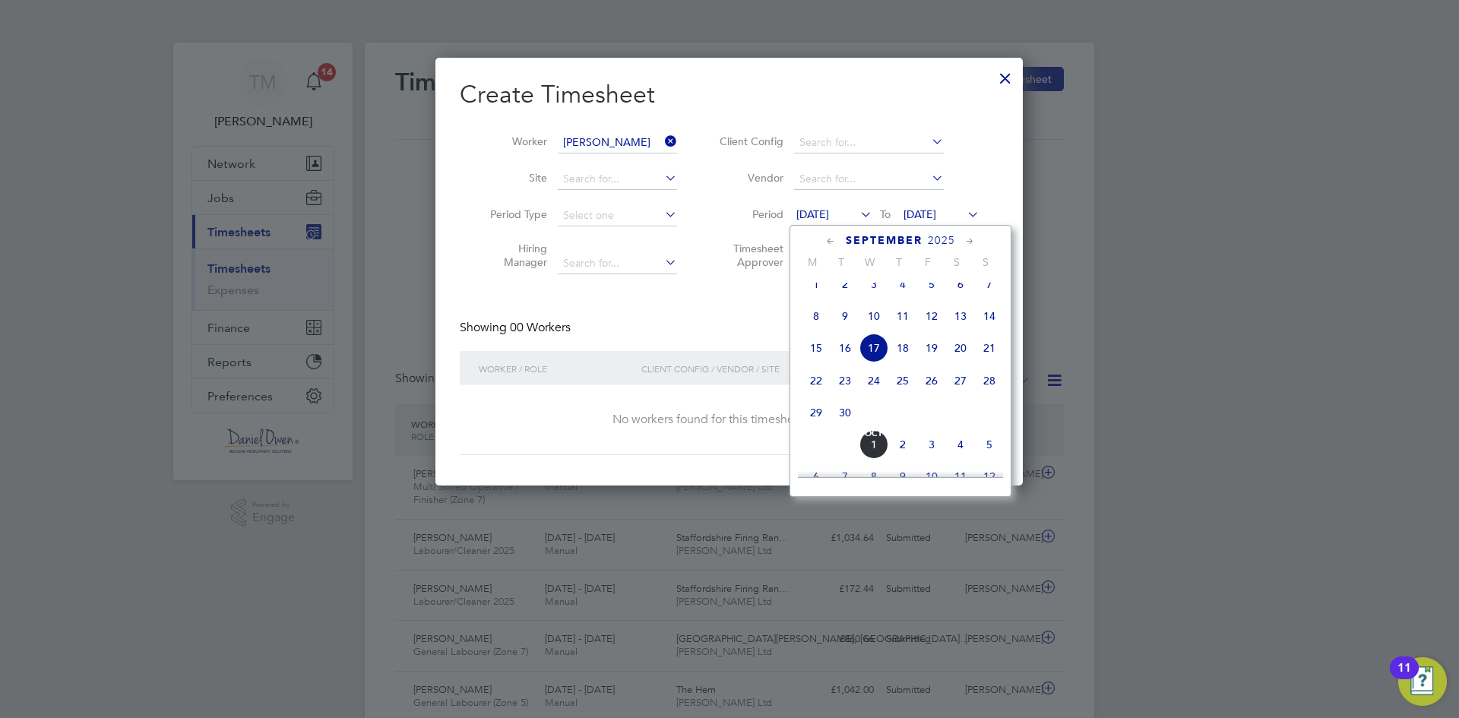
click at [823, 394] on span "22" at bounding box center [816, 380] width 29 height 29
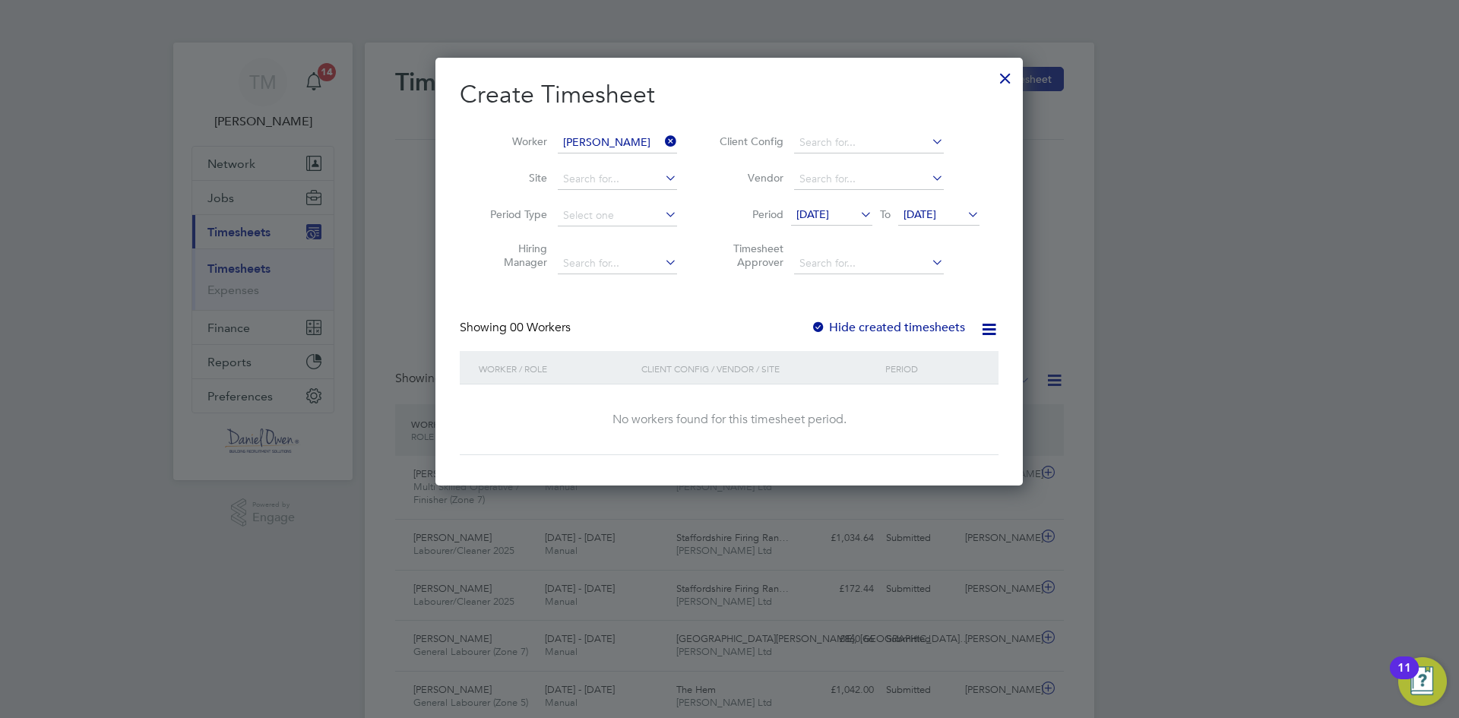
click at [829, 328] on label "Hide created timesheets" at bounding box center [888, 327] width 154 height 15
click at [929, 214] on span "[DATE]" at bounding box center [920, 214] width 33 height 14
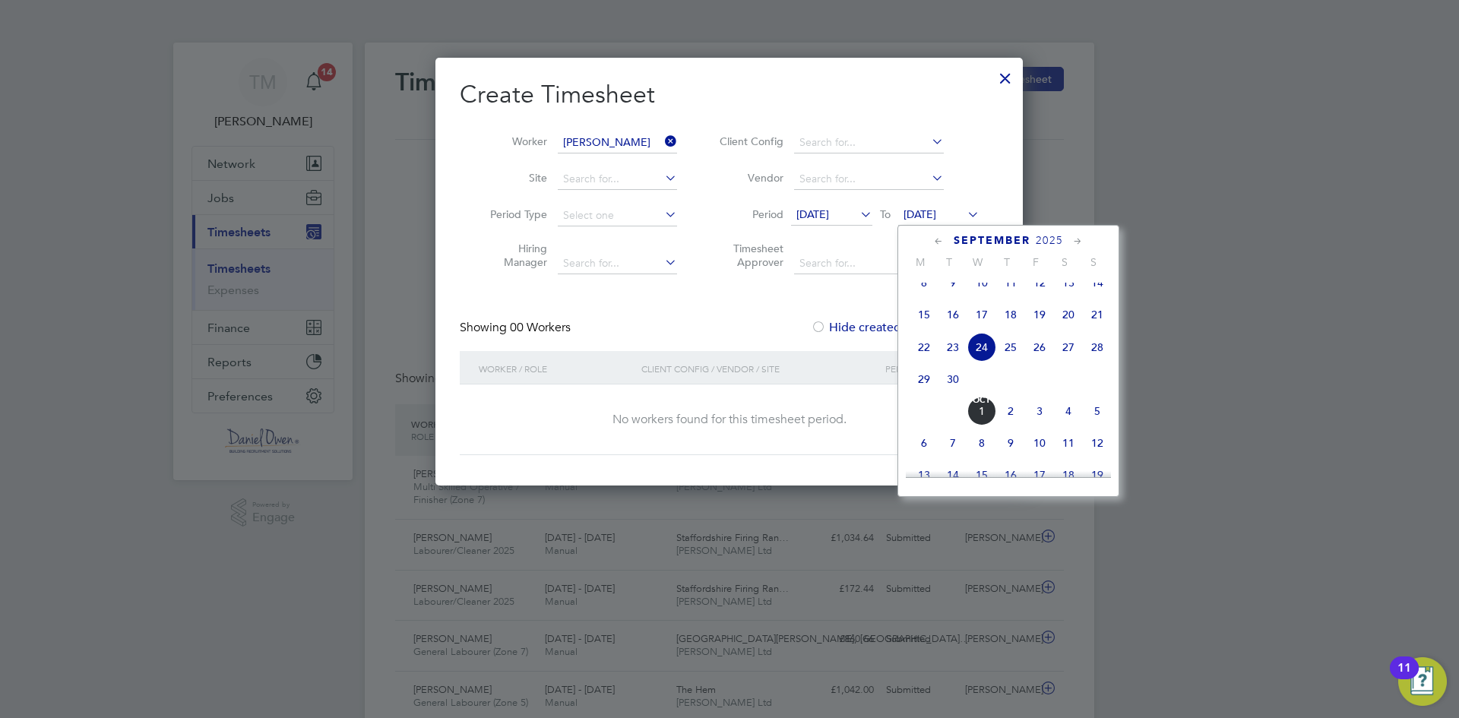
click at [1043, 356] on span "26" at bounding box center [1039, 347] width 29 height 29
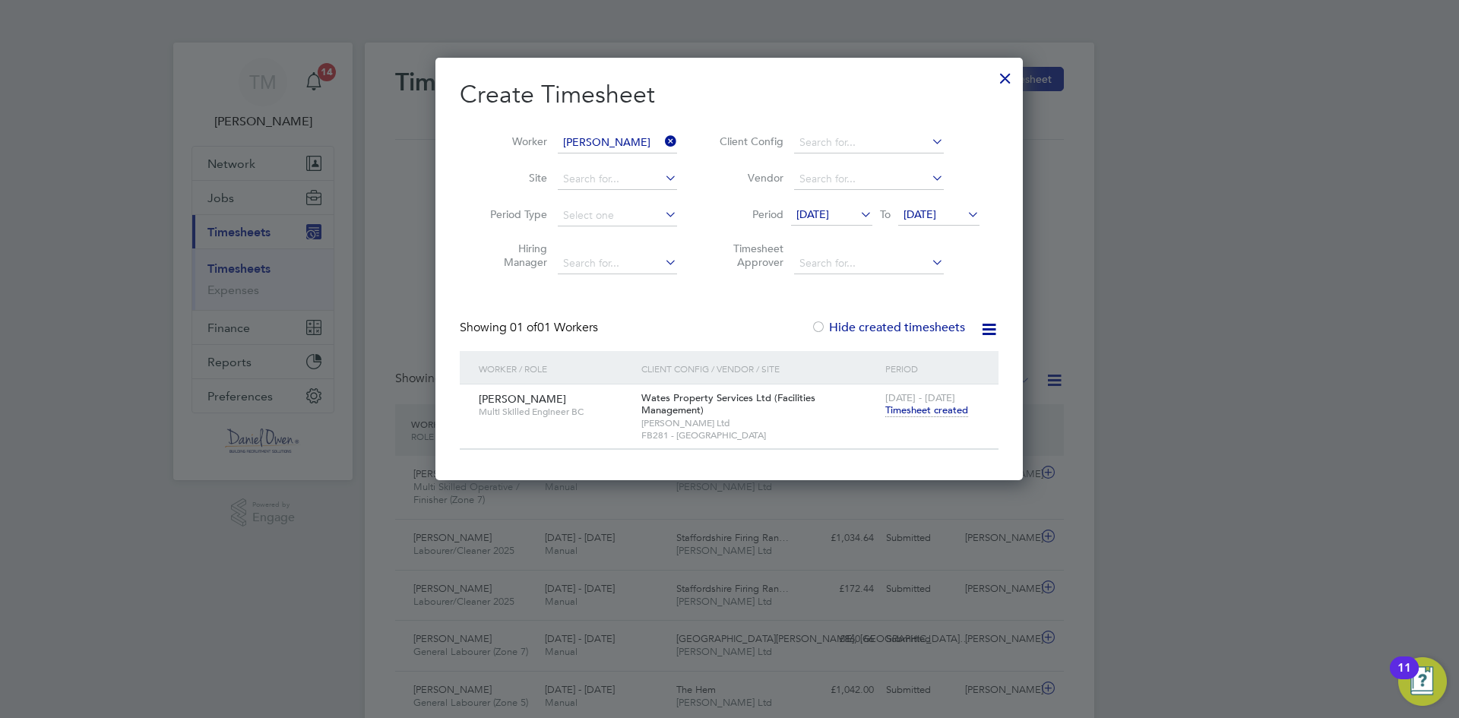
click at [917, 416] on div "[DATE] - [DATE] Timesheet created" at bounding box center [933, 405] width 102 height 41
click at [916, 410] on span "Timesheet created" at bounding box center [926, 411] width 83 height 14
